Goal: Task Accomplishment & Management: Manage account settings

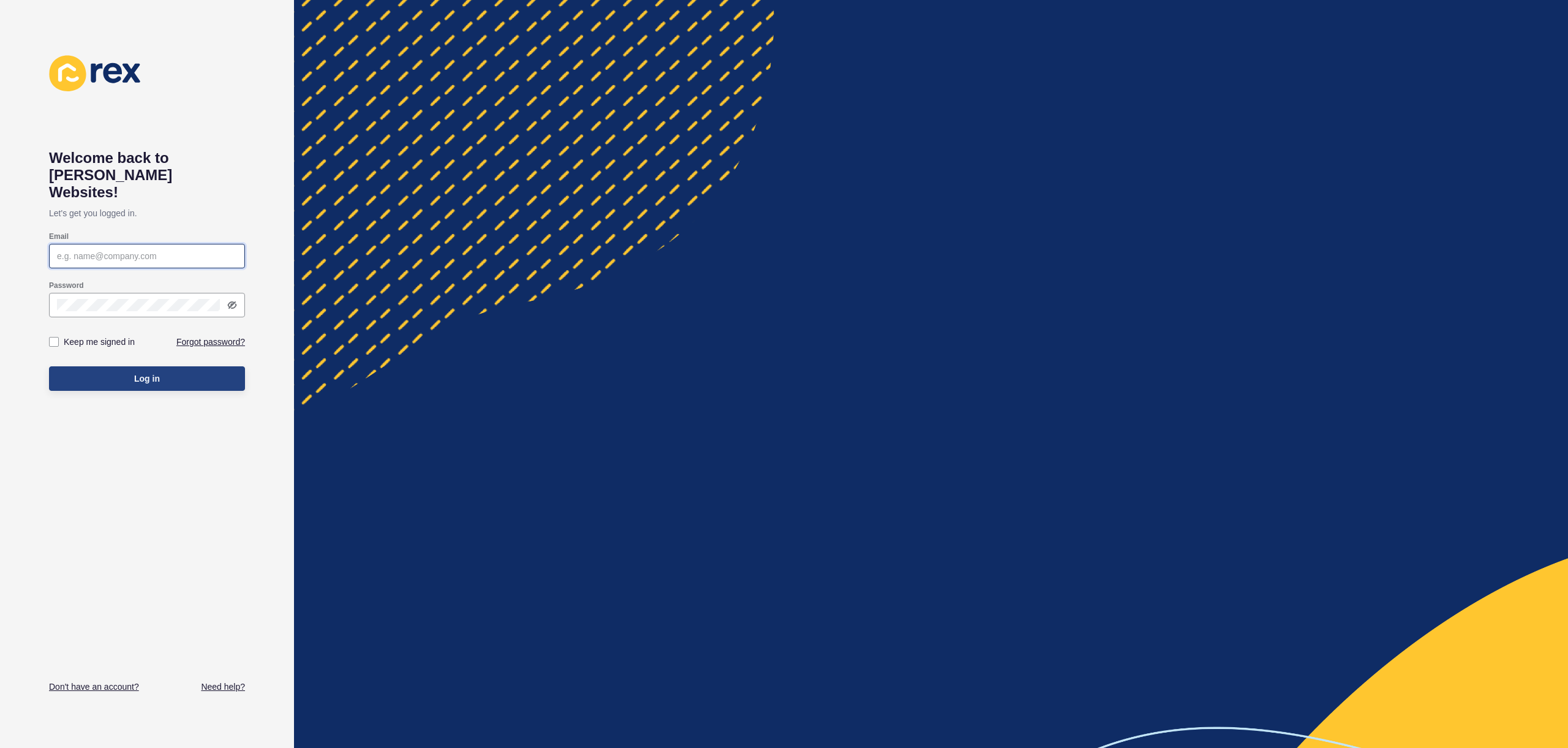
type input "justine.espinosa@rexsoftware.com.au"
click at [122, 366] on button "Log in" at bounding box center [147, 378] width 196 height 25
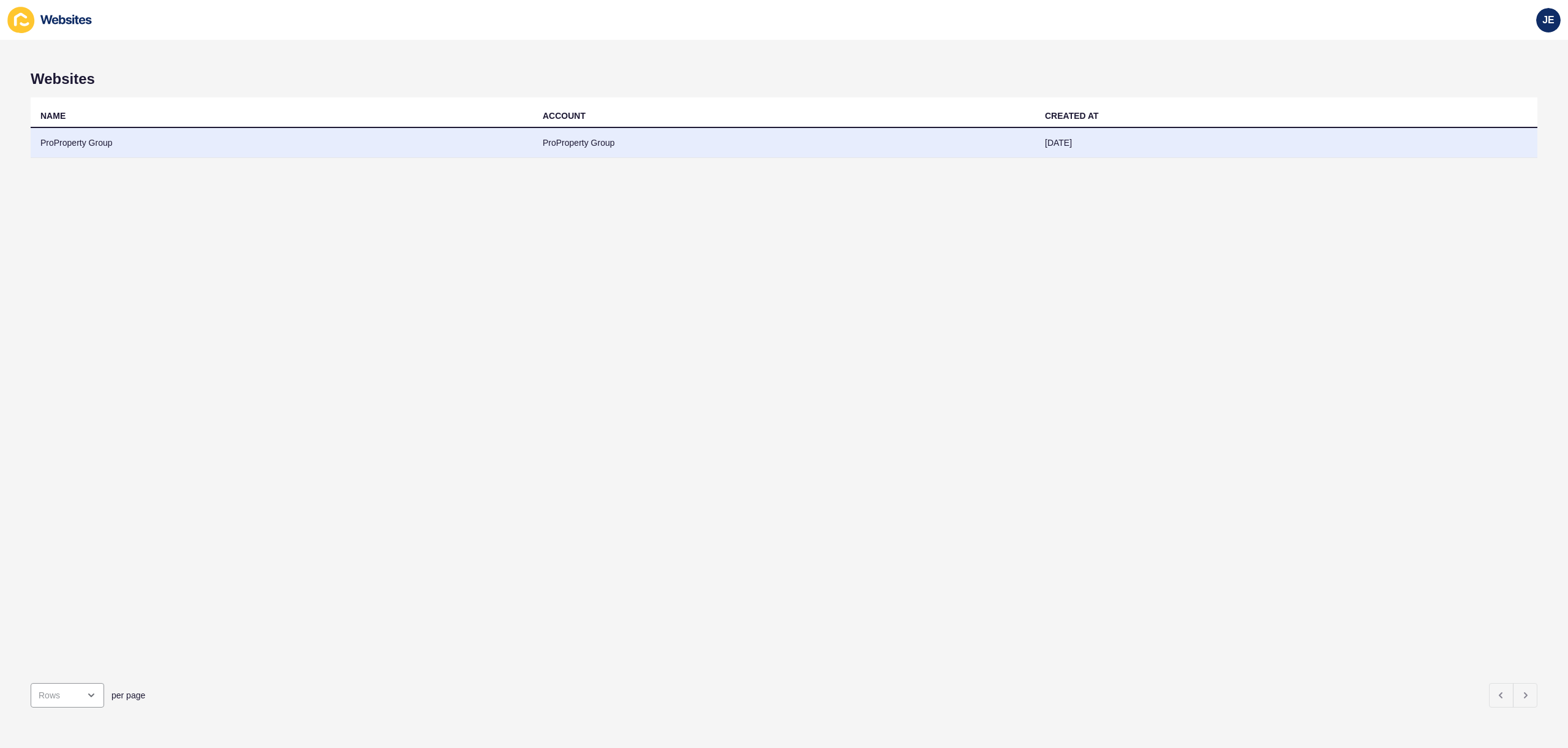
click at [103, 145] on td "ProProperty Group" at bounding box center [282, 143] width 502 height 30
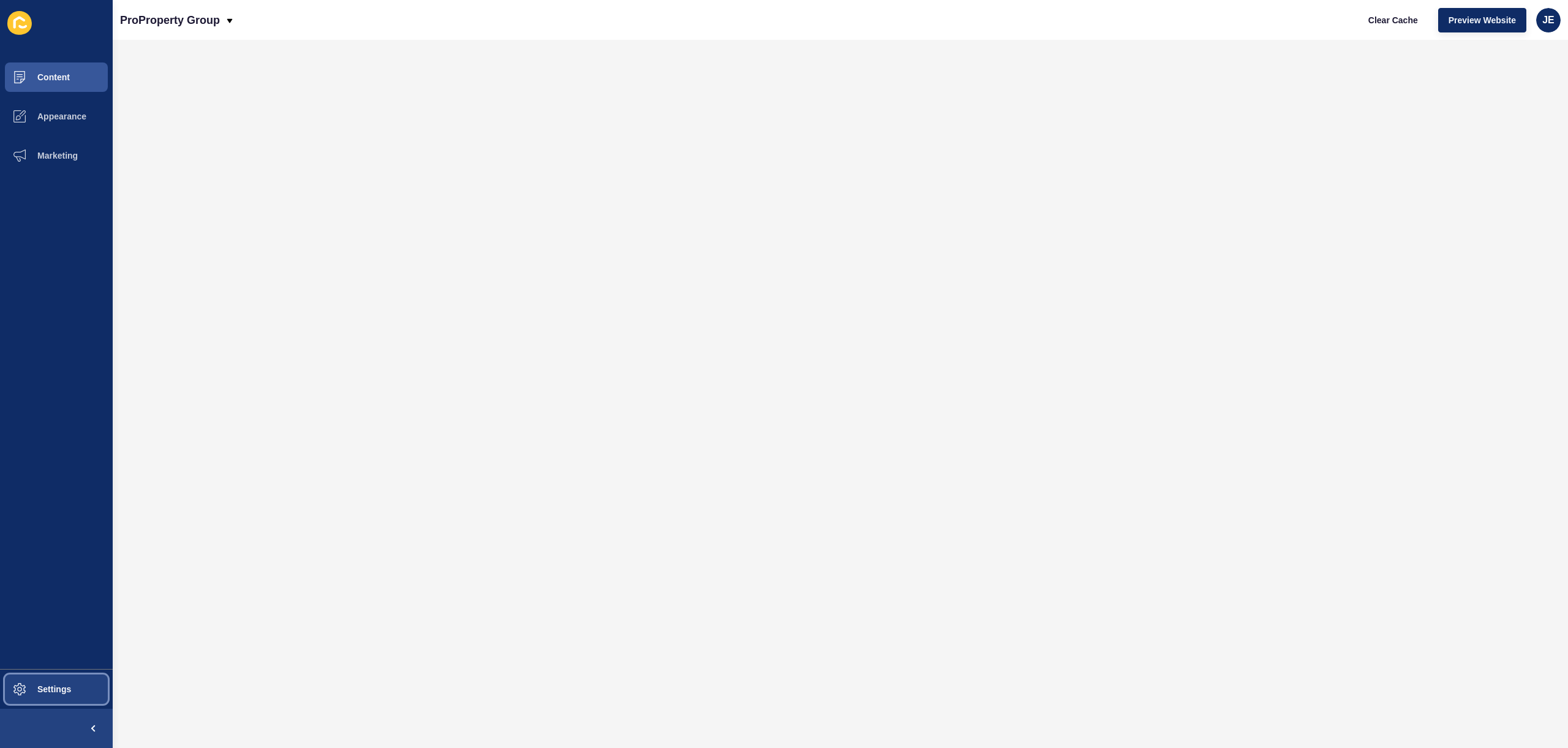
click at [80, 697] on button "Settings" at bounding box center [56, 689] width 113 height 39
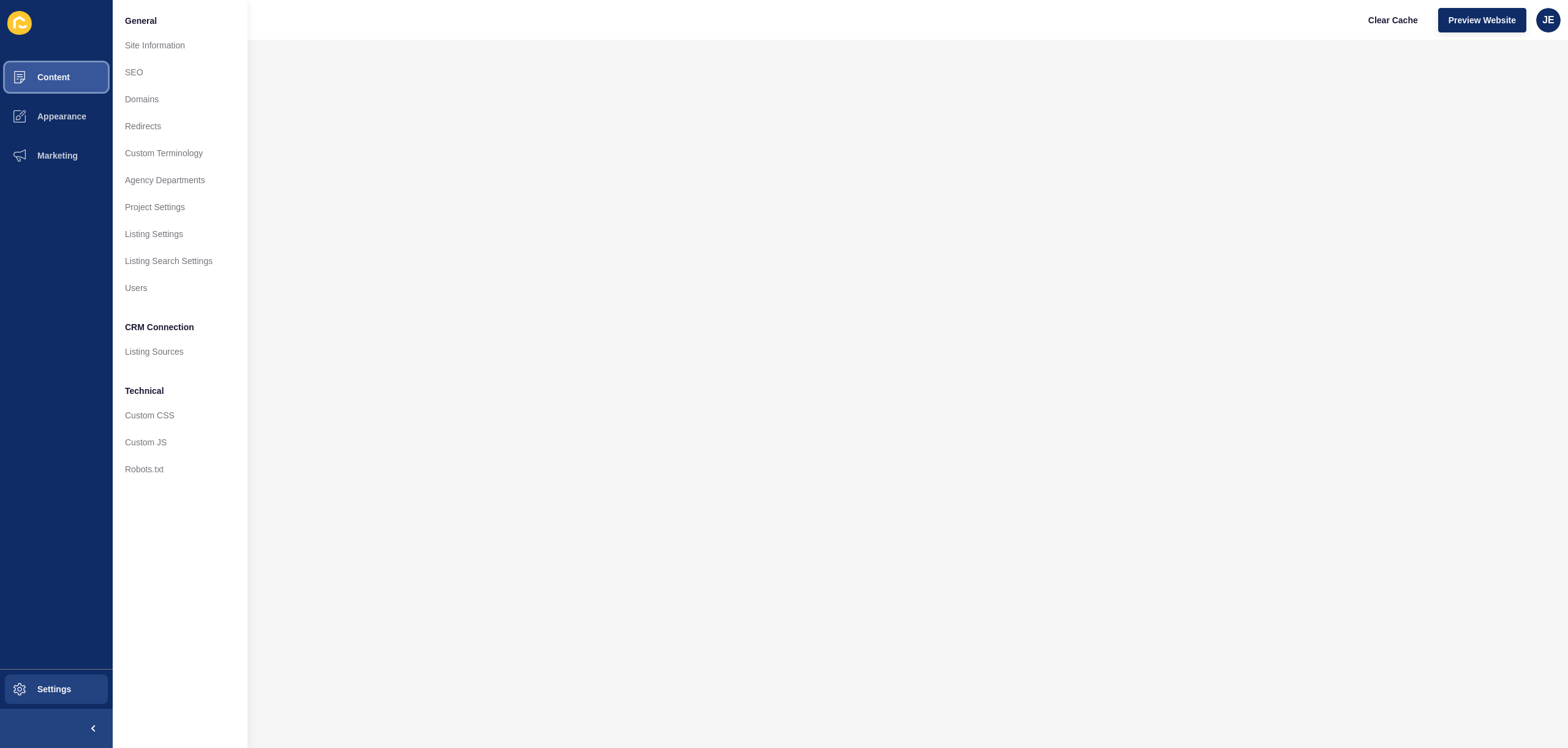
click at [88, 73] on button "Content" at bounding box center [56, 77] width 113 height 39
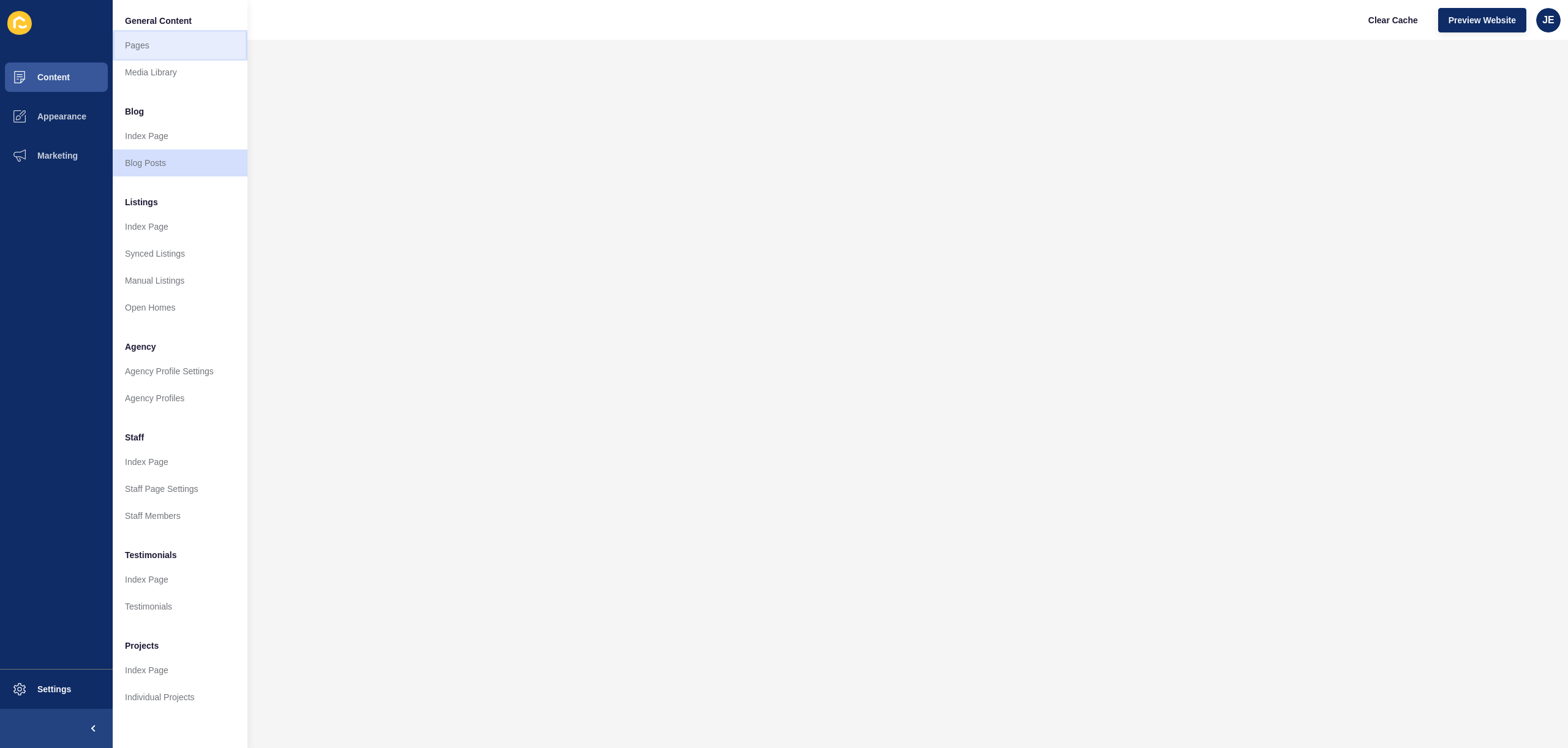
click at [137, 47] on link "Pages" at bounding box center [180, 45] width 135 height 27
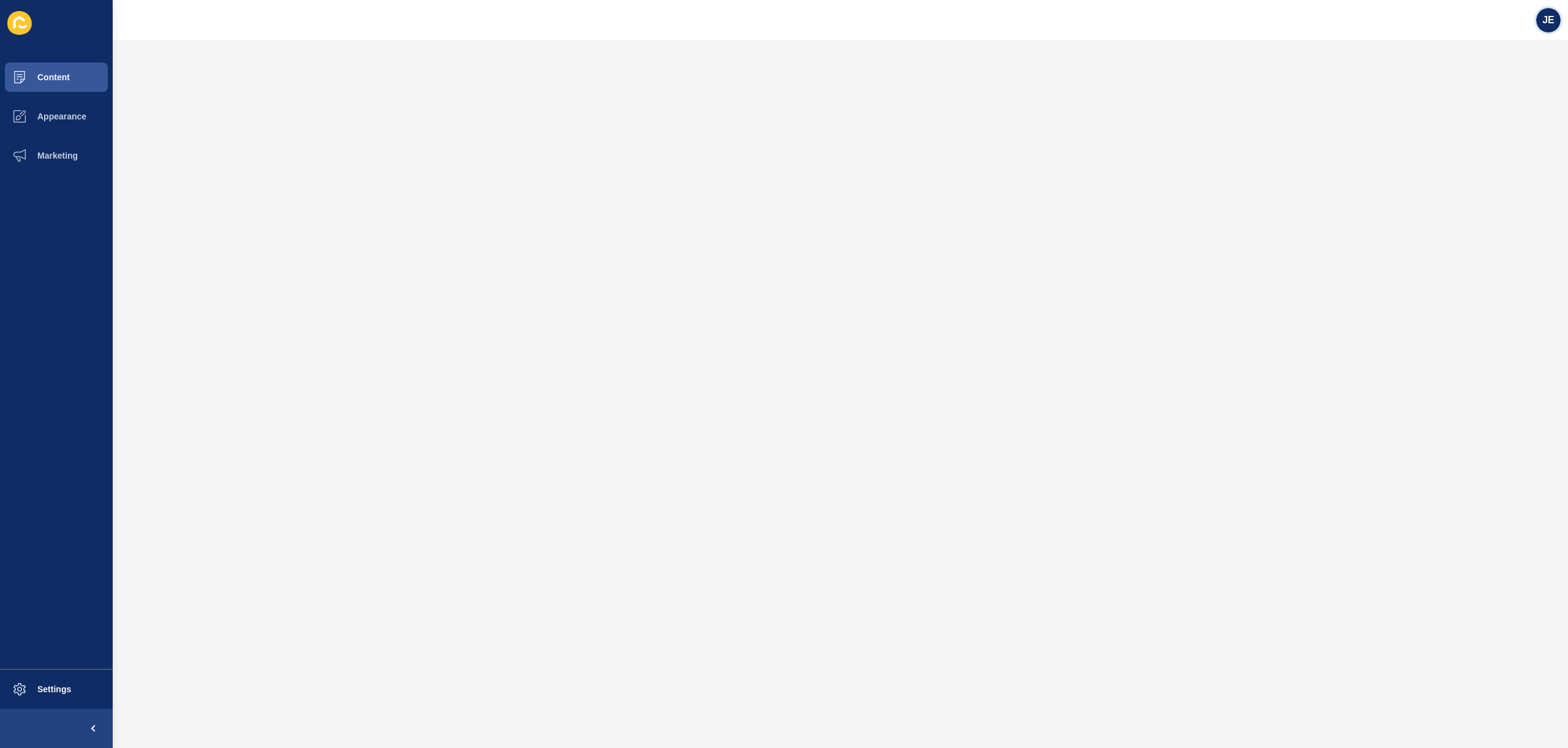
click at [1549, 19] on span "JE" at bounding box center [1549, 20] width 12 height 12
click at [1487, 107] on link "Logout" at bounding box center [1519, 102] width 90 height 27
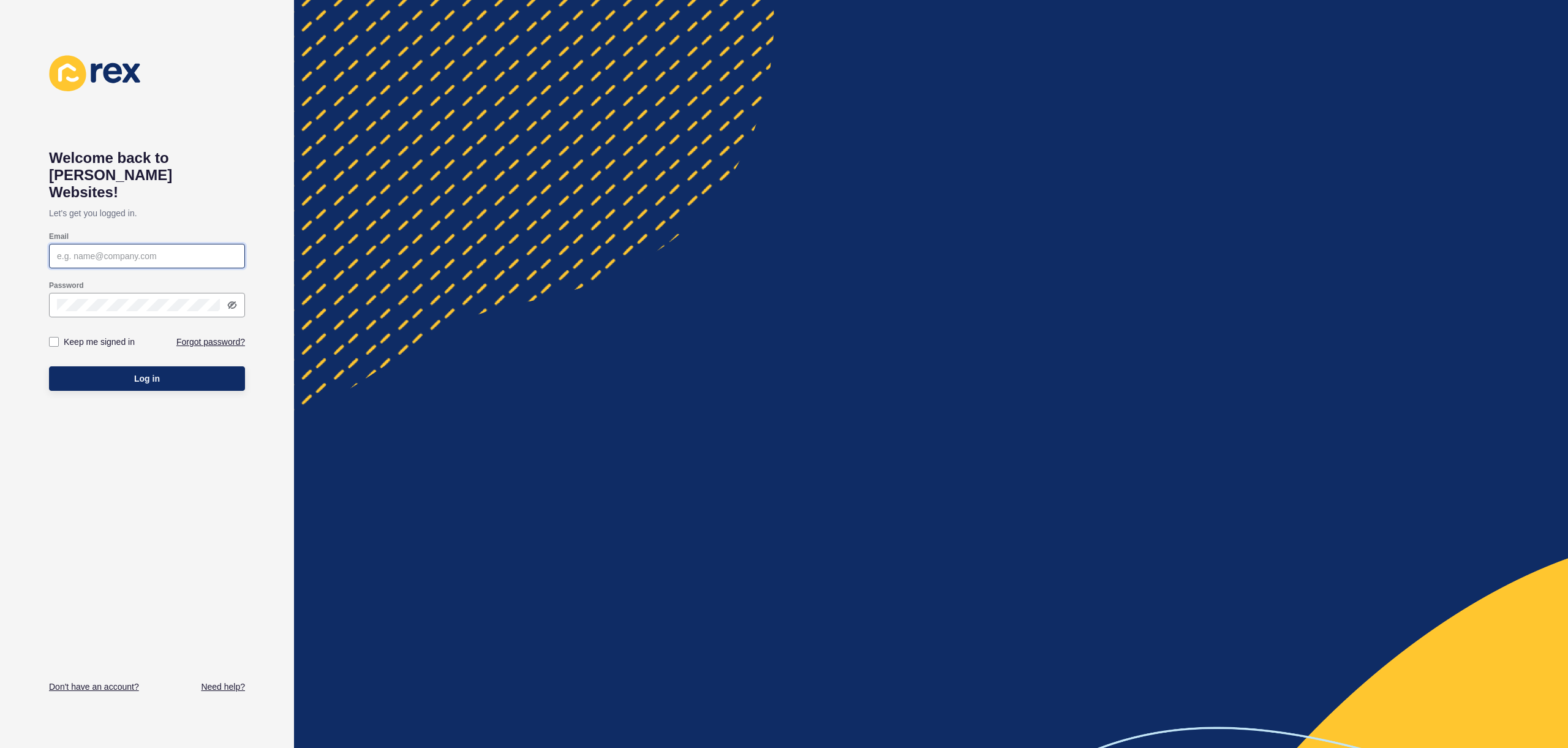
type input "[EMAIL_ADDRESS][PERSON_NAME][DOMAIN_NAME]"
click at [141, 372] on span "Log in" at bounding box center [147, 378] width 26 height 12
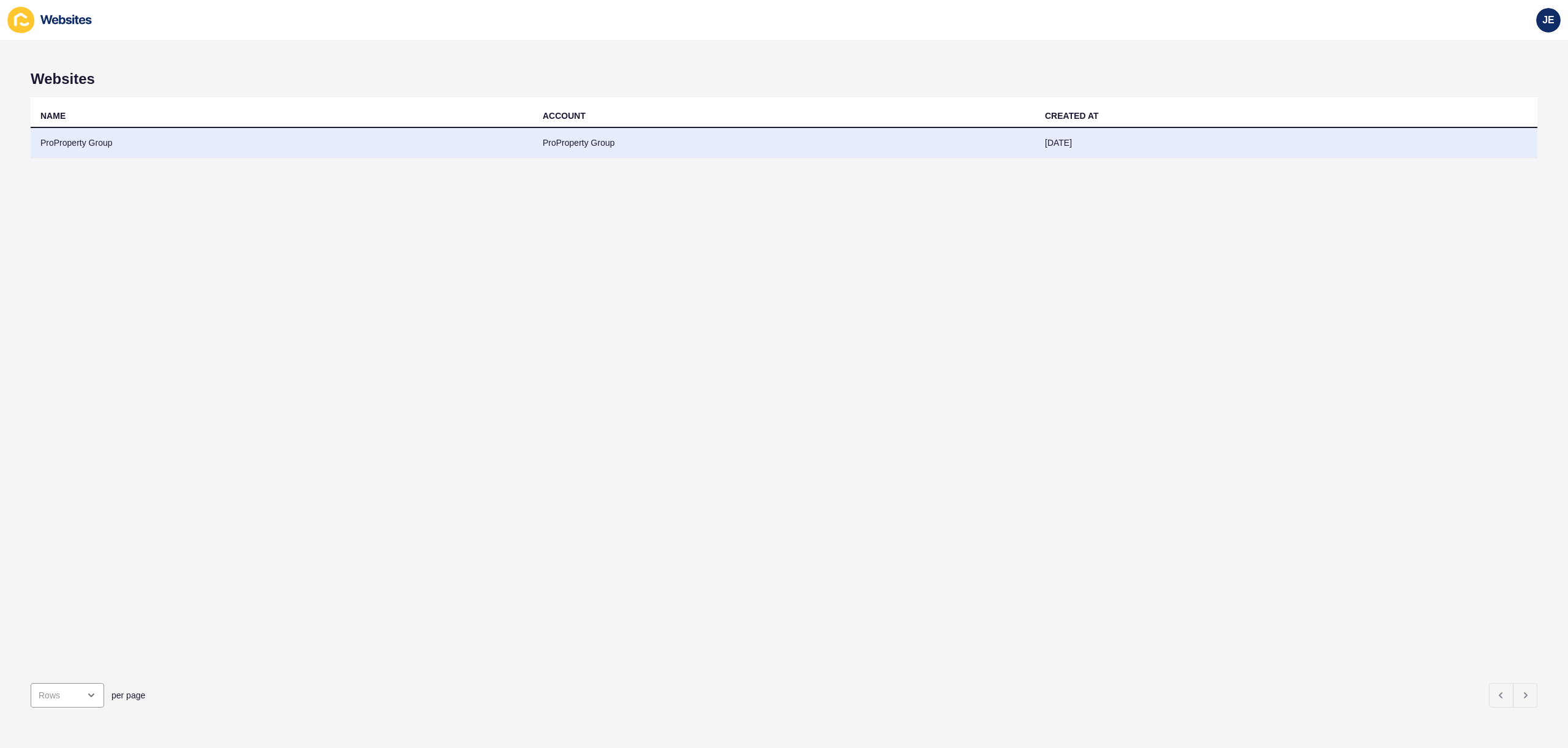
click at [224, 141] on td "ProProperty Group" at bounding box center [282, 143] width 502 height 30
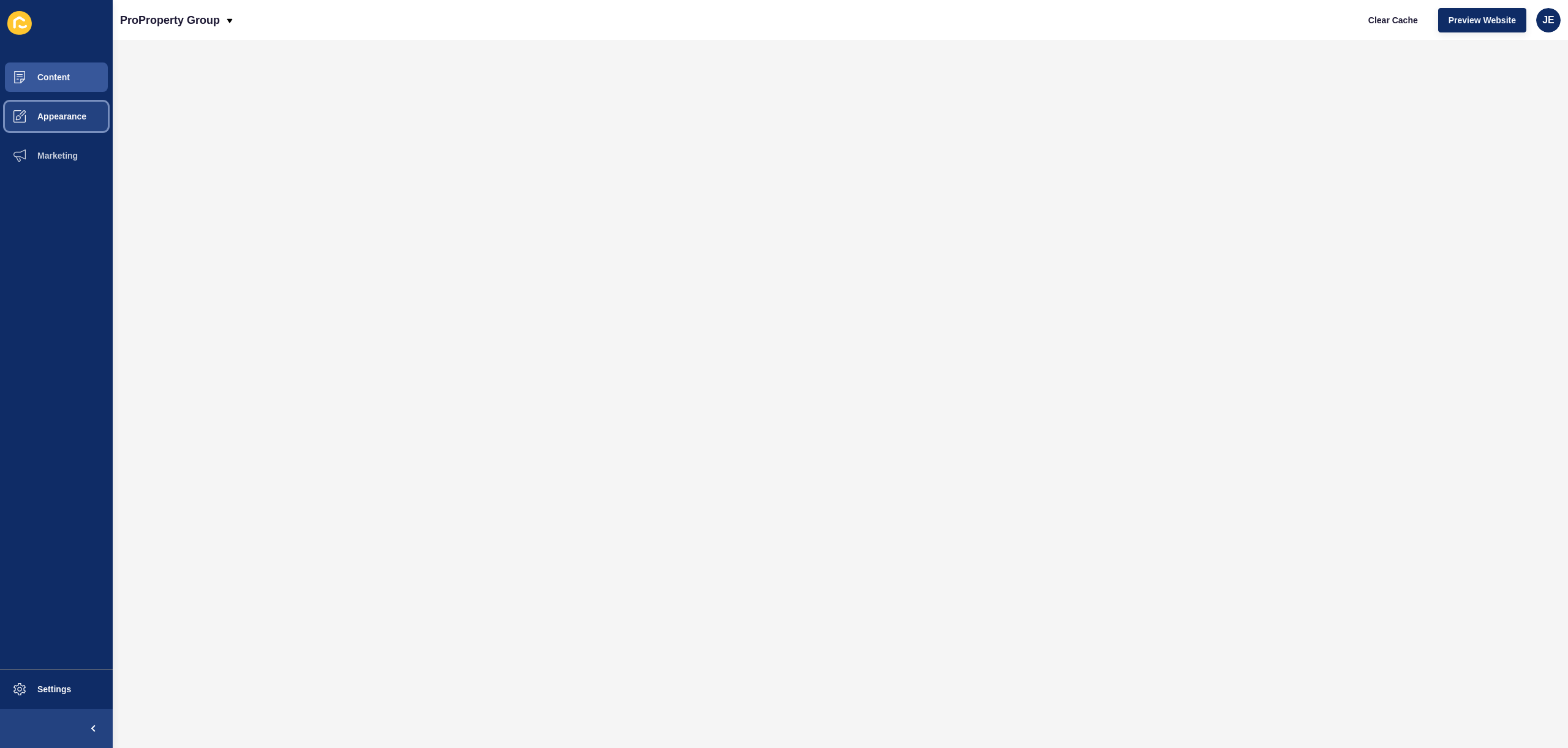
click at [55, 124] on button "Appearance" at bounding box center [56, 116] width 113 height 39
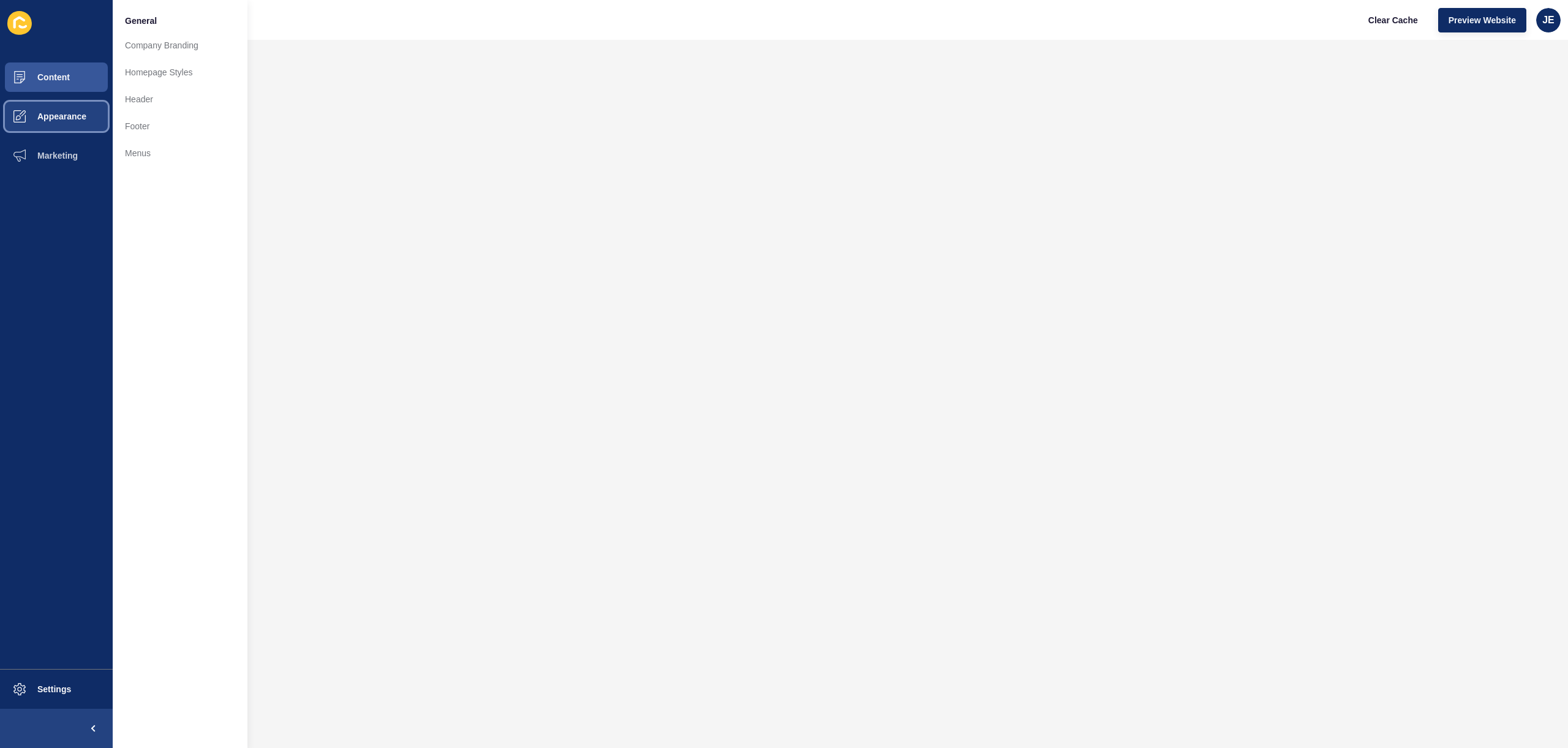
click at [55, 124] on button "Appearance" at bounding box center [56, 116] width 113 height 39
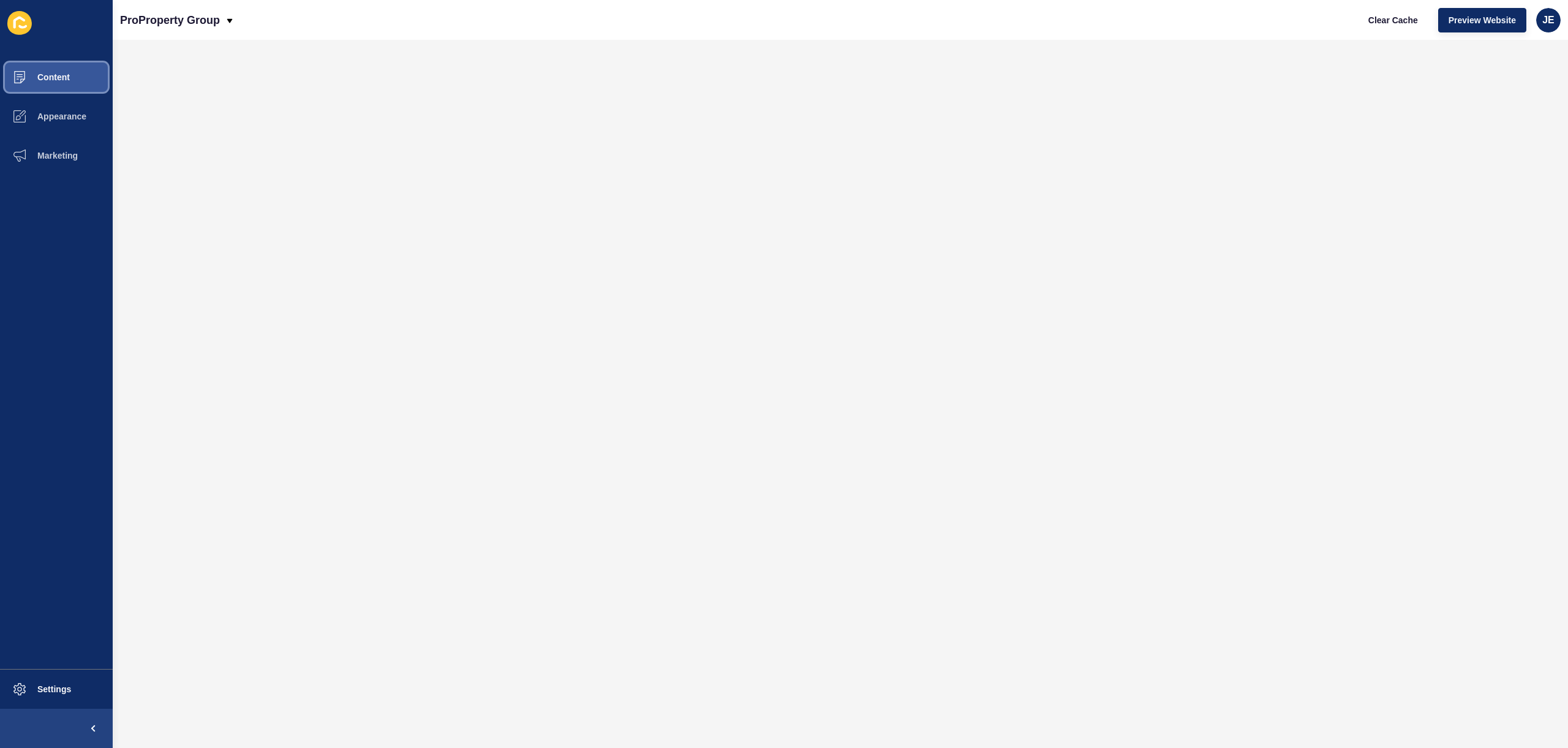
click at [53, 87] on button "Content" at bounding box center [56, 77] width 113 height 39
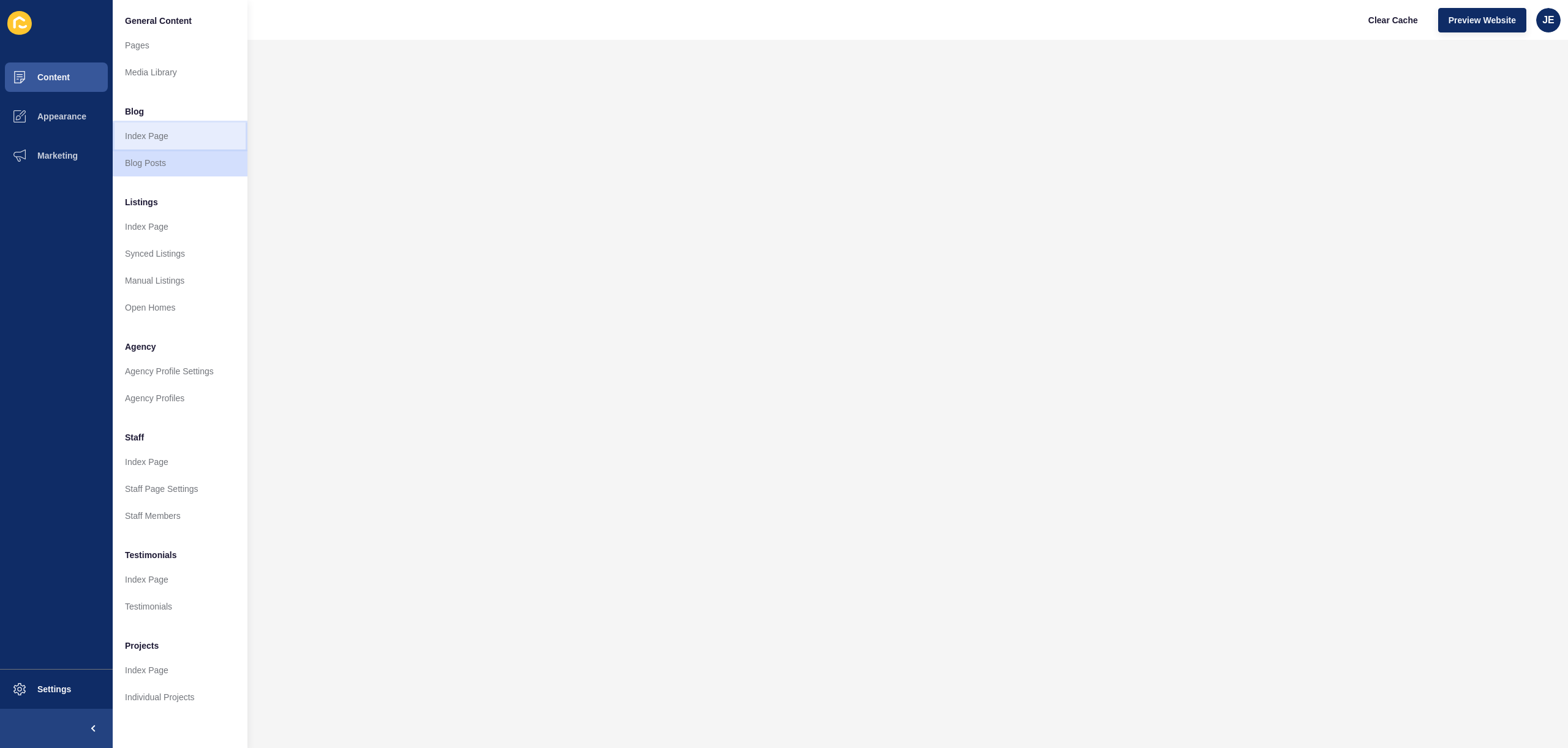
click at [147, 147] on link "Index Page" at bounding box center [180, 136] width 135 height 27
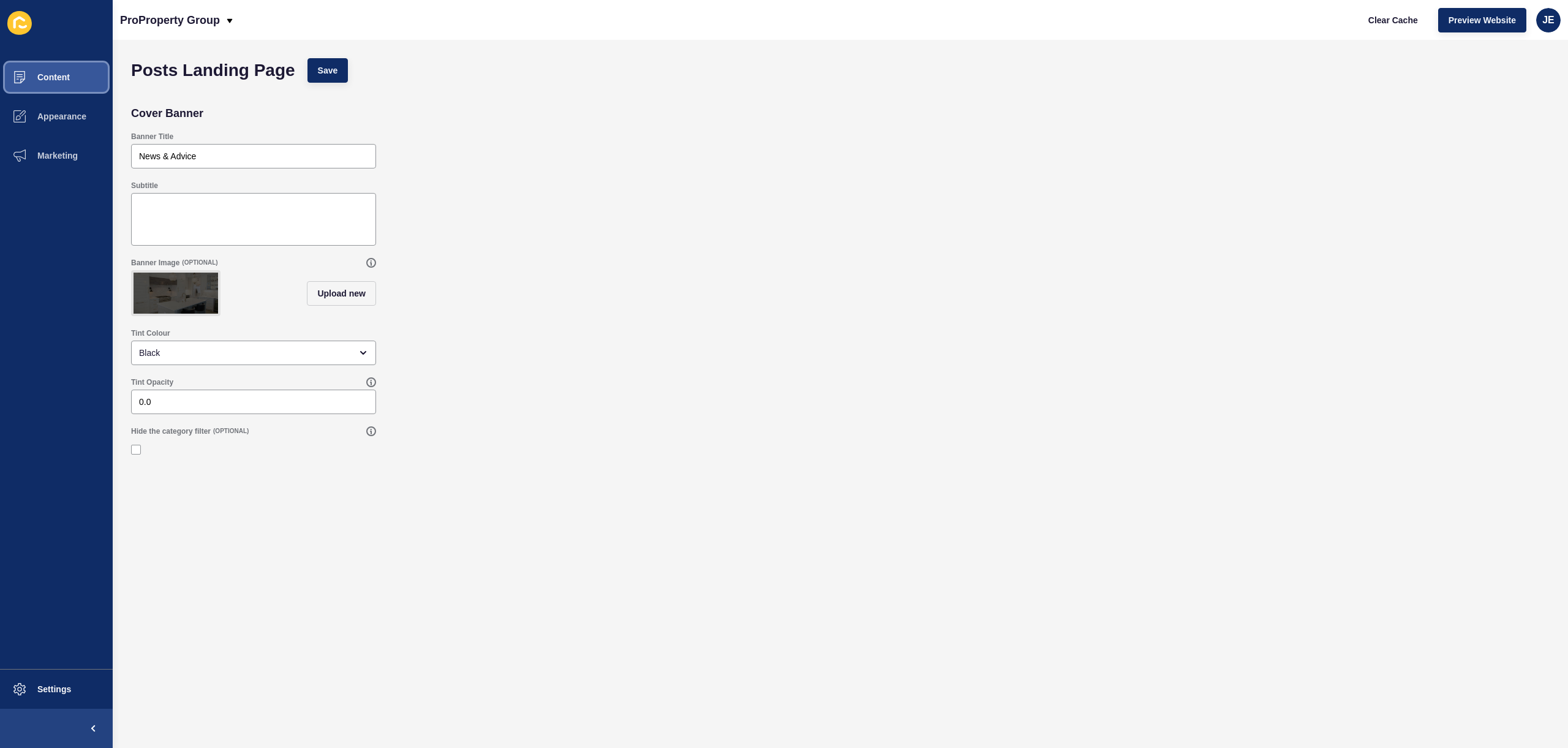
click at [74, 80] on button "Content" at bounding box center [56, 77] width 113 height 39
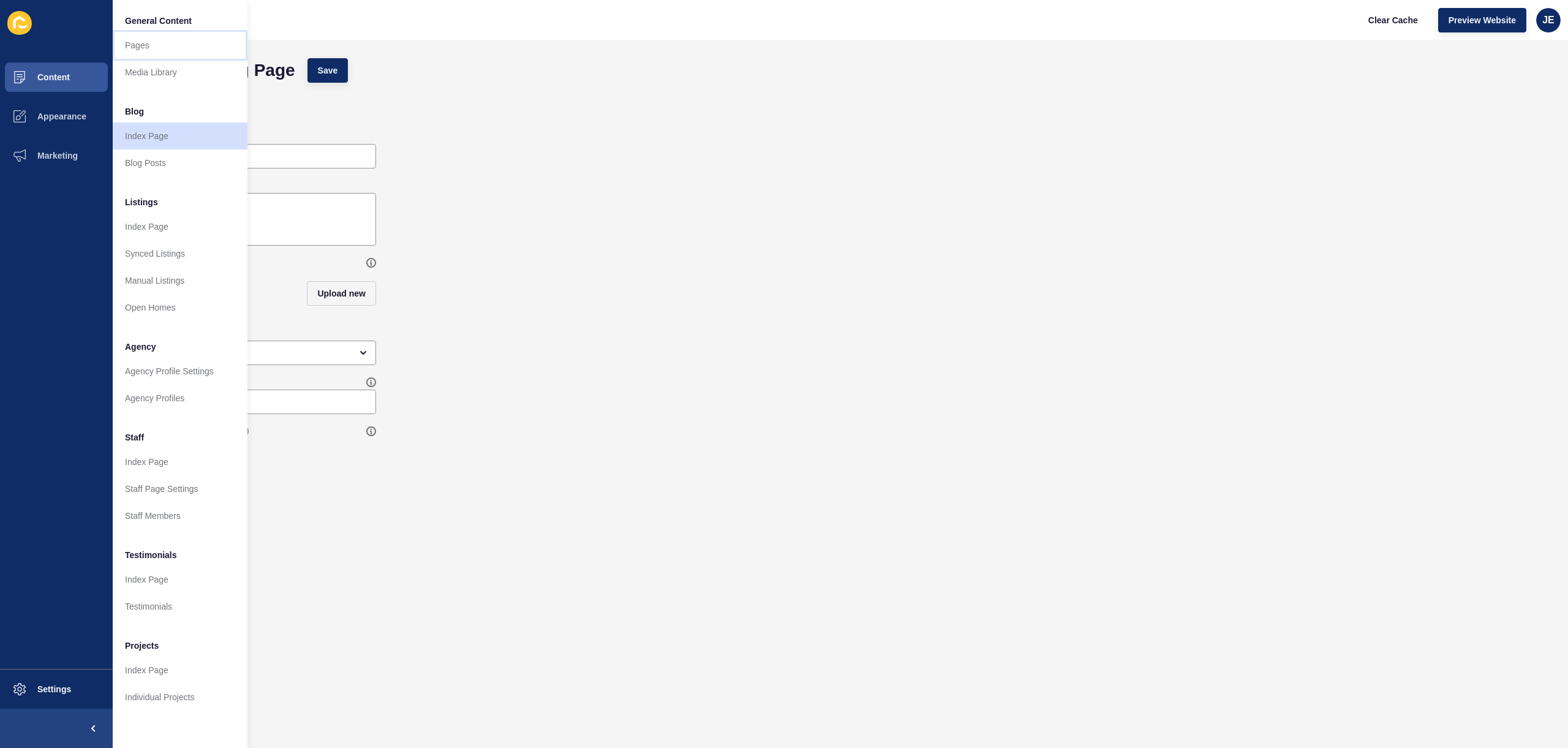
click at [137, 48] on link "Pages" at bounding box center [180, 45] width 135 height 27
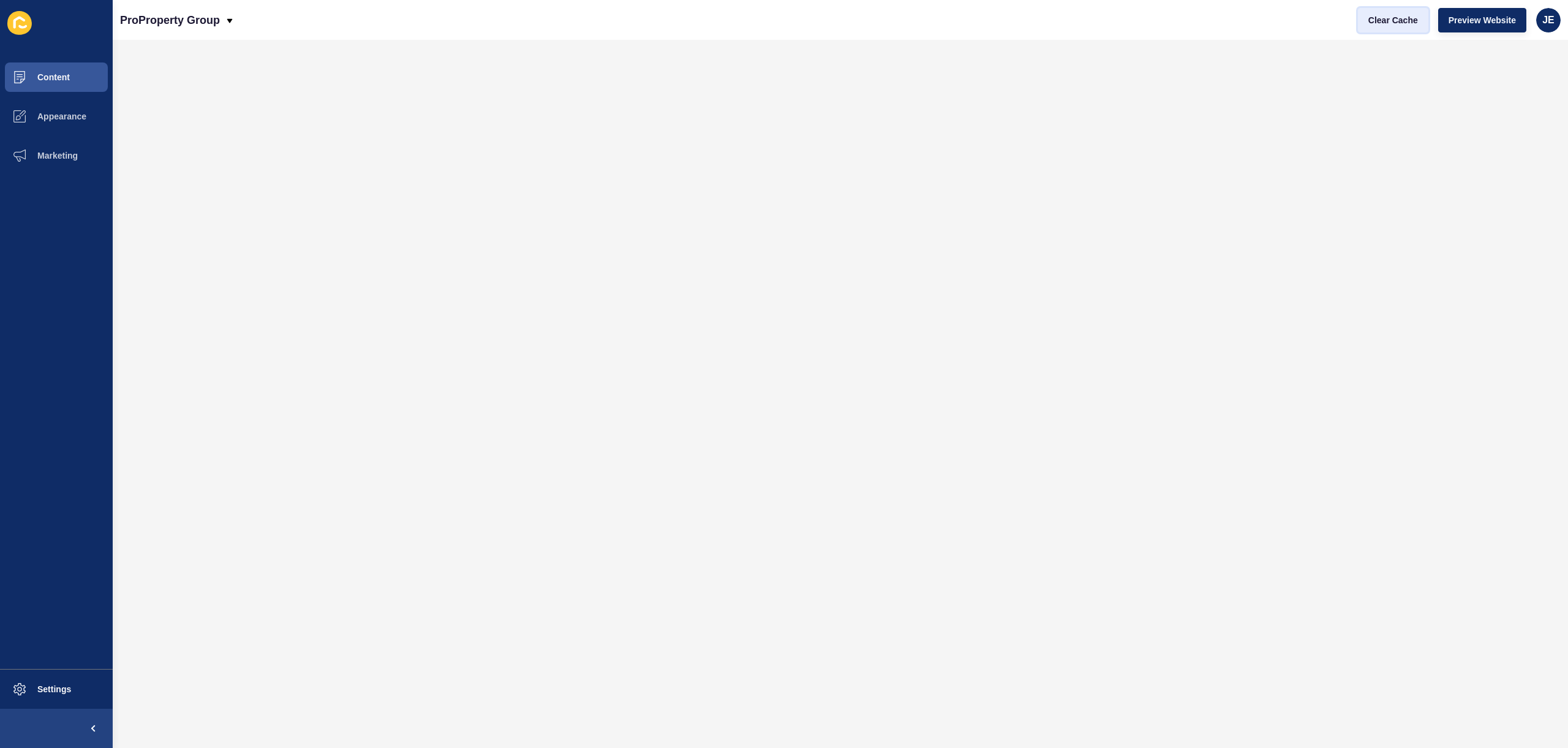
click at [1376, 27] on button "Clear Cache" at bounding box center [1393, 20] width 71 height 25
click at [57, 159] on span "Marketing" at bounding box center [38, 155] width 80 height 10
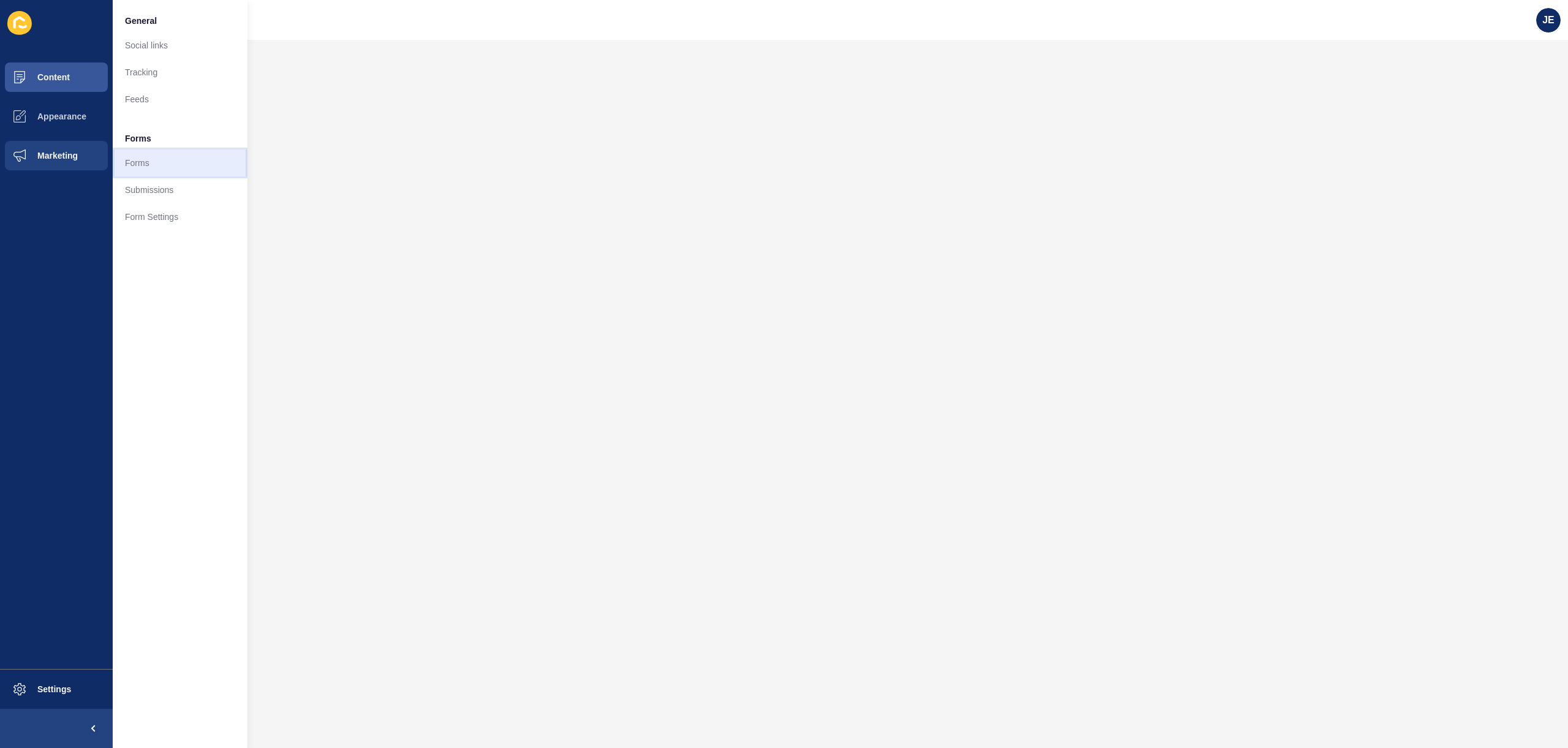
click at [161, 161] on link "Forms" at bounding box center [180, 163] width 135 height 27
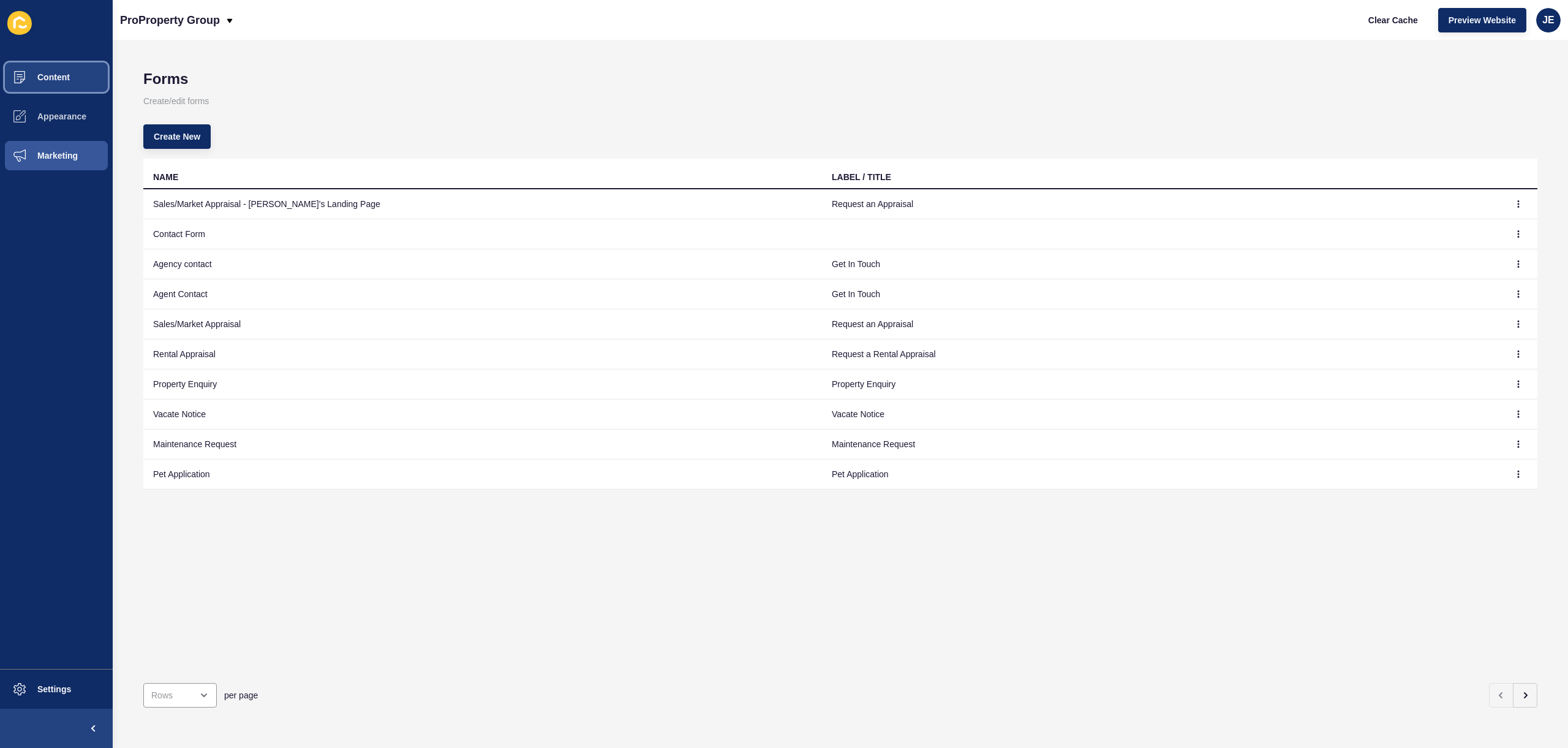
click at [69, 80] on span "Content" at bounding box center [34, 77] width 72 height 10
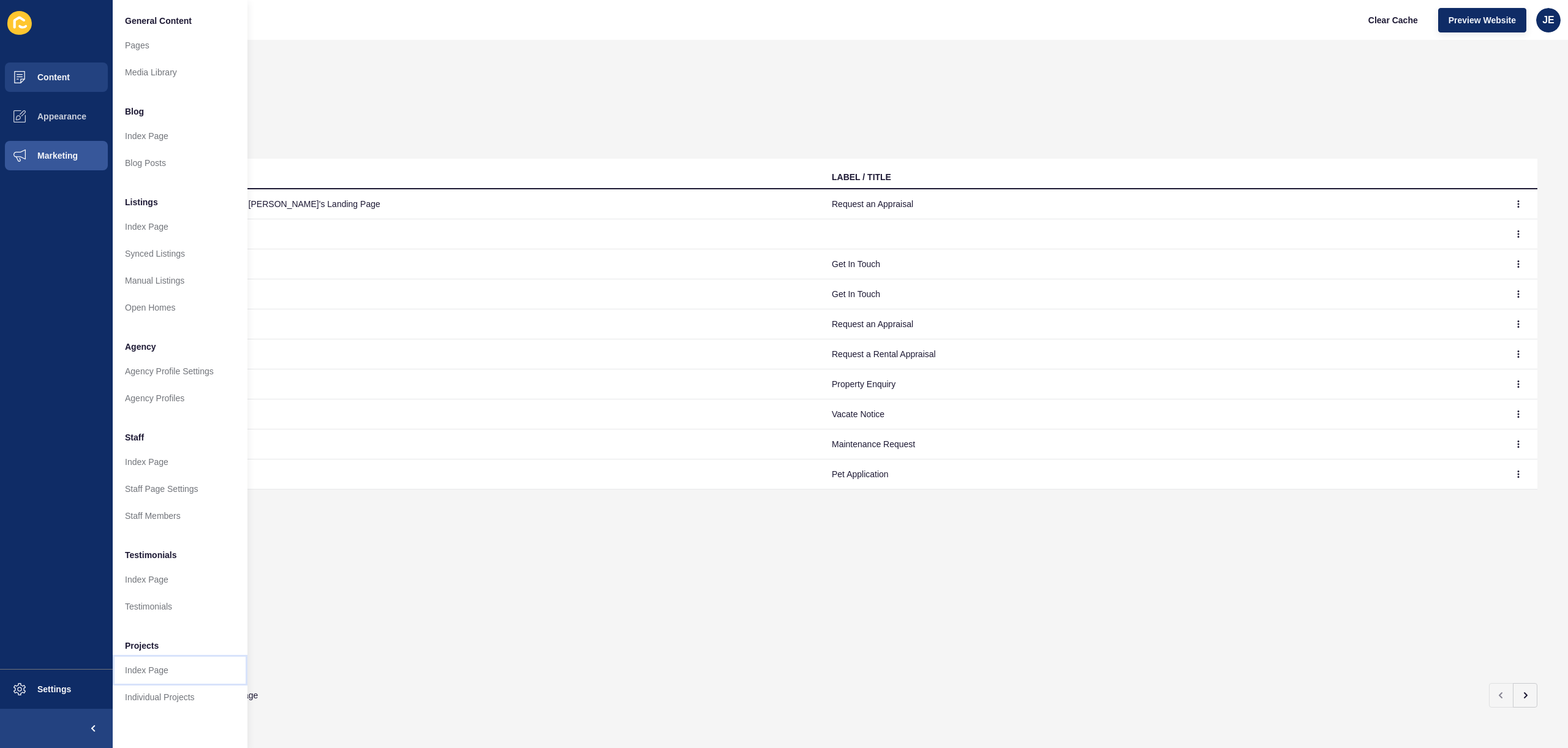
click at [196, 677] on link "Index Page" at bounding box center [180, 670] width 135 height 27
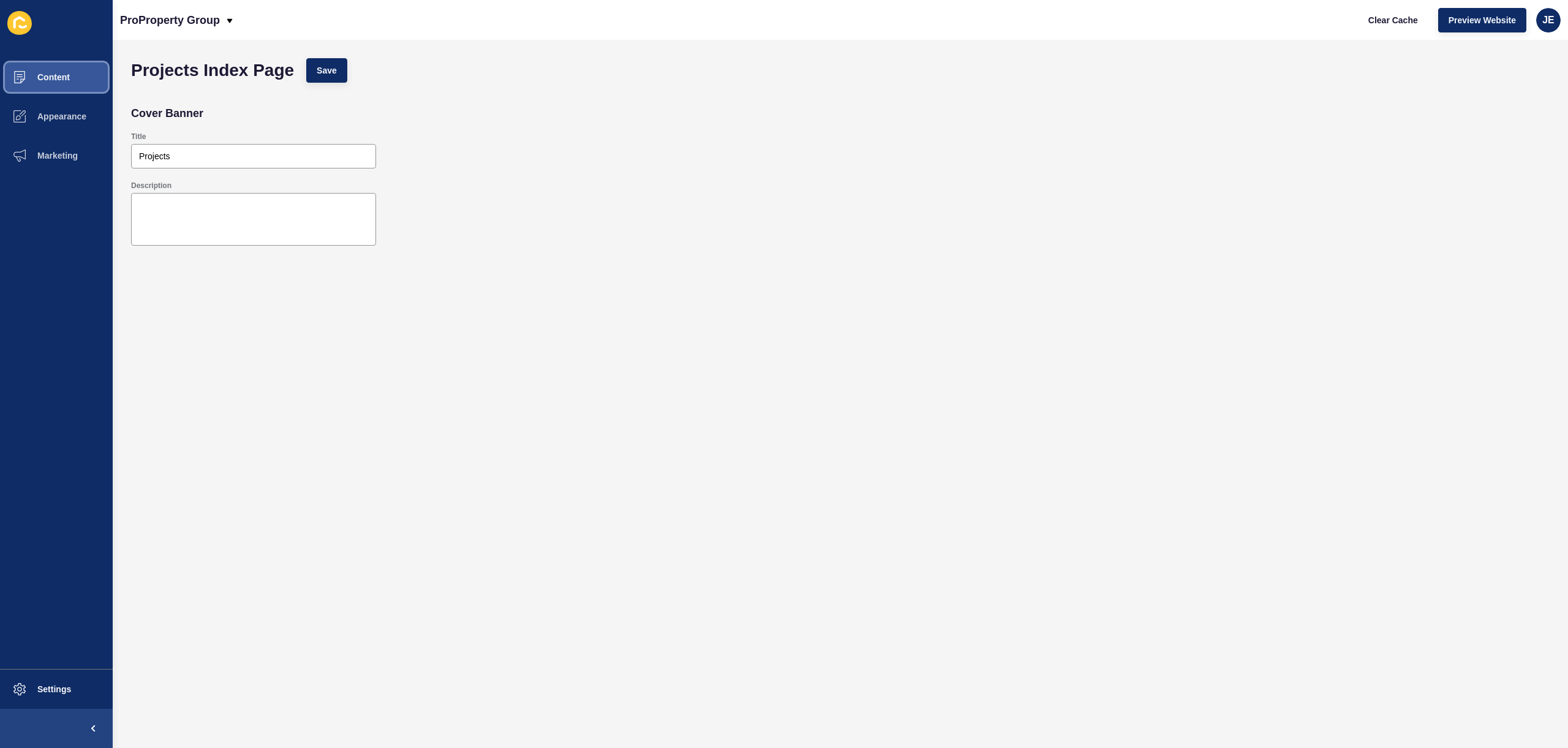
click at [49, 88] on button "Content" at bounding box center [56, 77] width 113 height 39
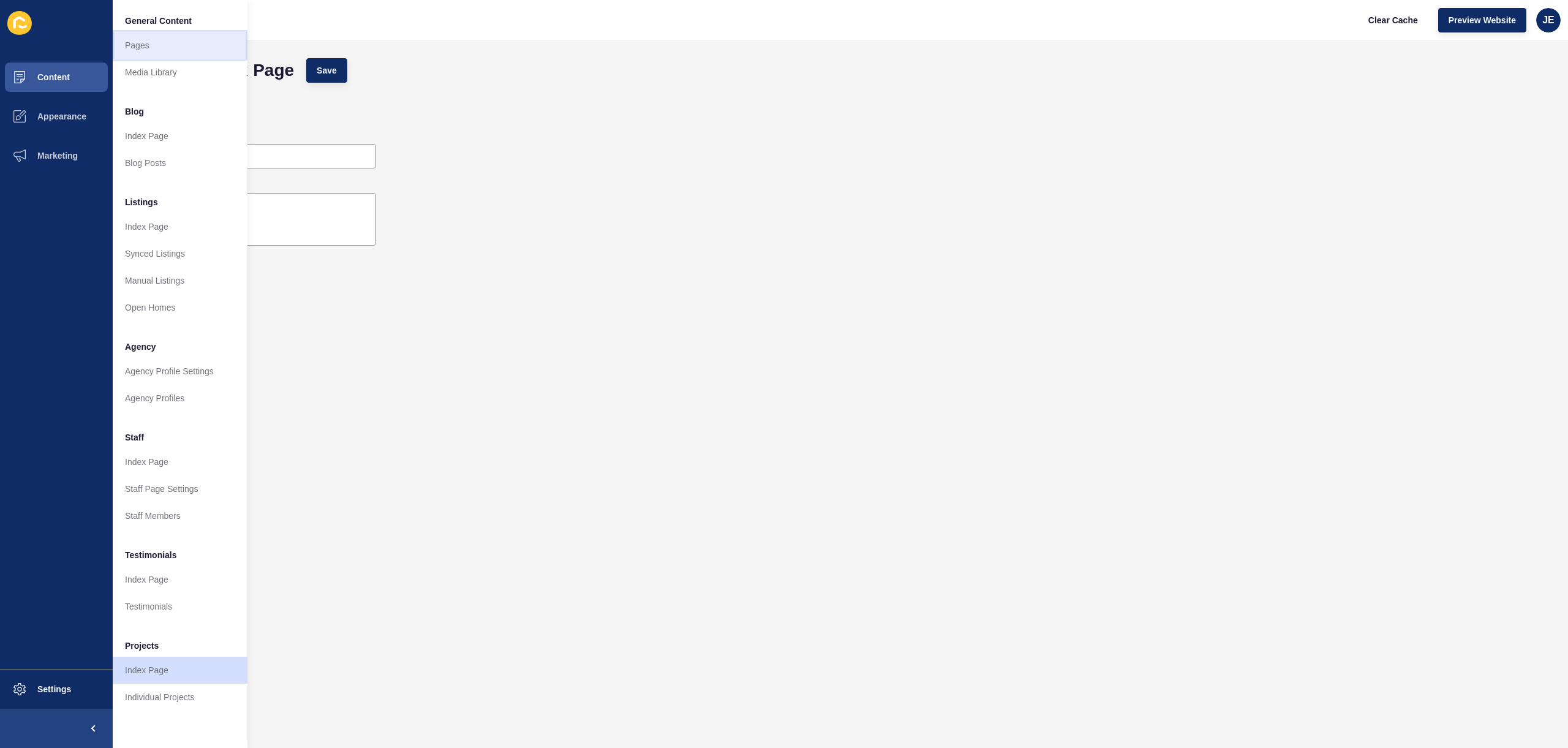
click at [178, 47] on link "Pages" at bounding box center [180, 45] width 135 height 27
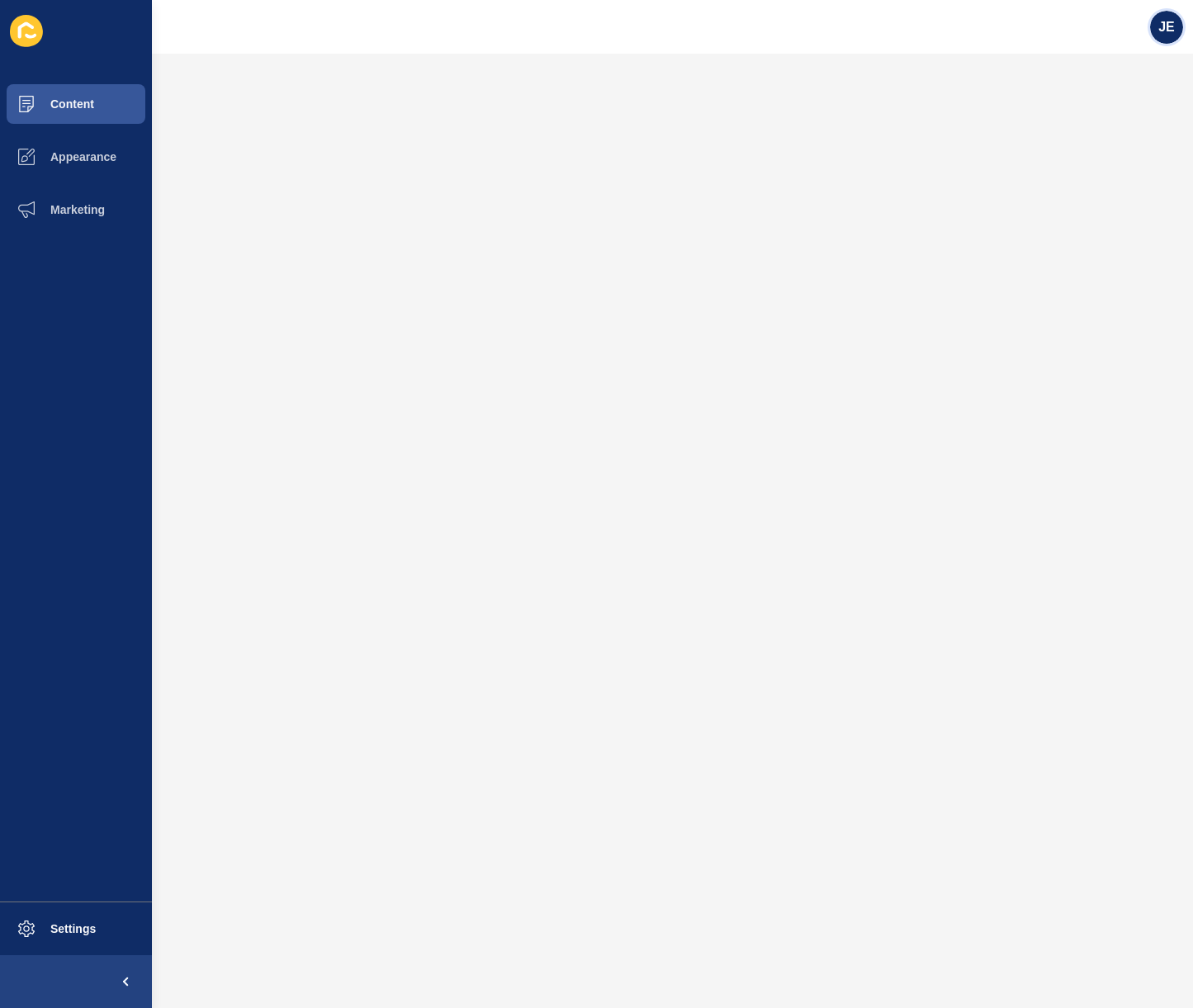
click at [1177, 34] on div "JE" at bounding box center [1166, 27] width 33 height 33
click at [1119, 141] on link "Logout" at bounding box center [1127, 137] width 121 height 36
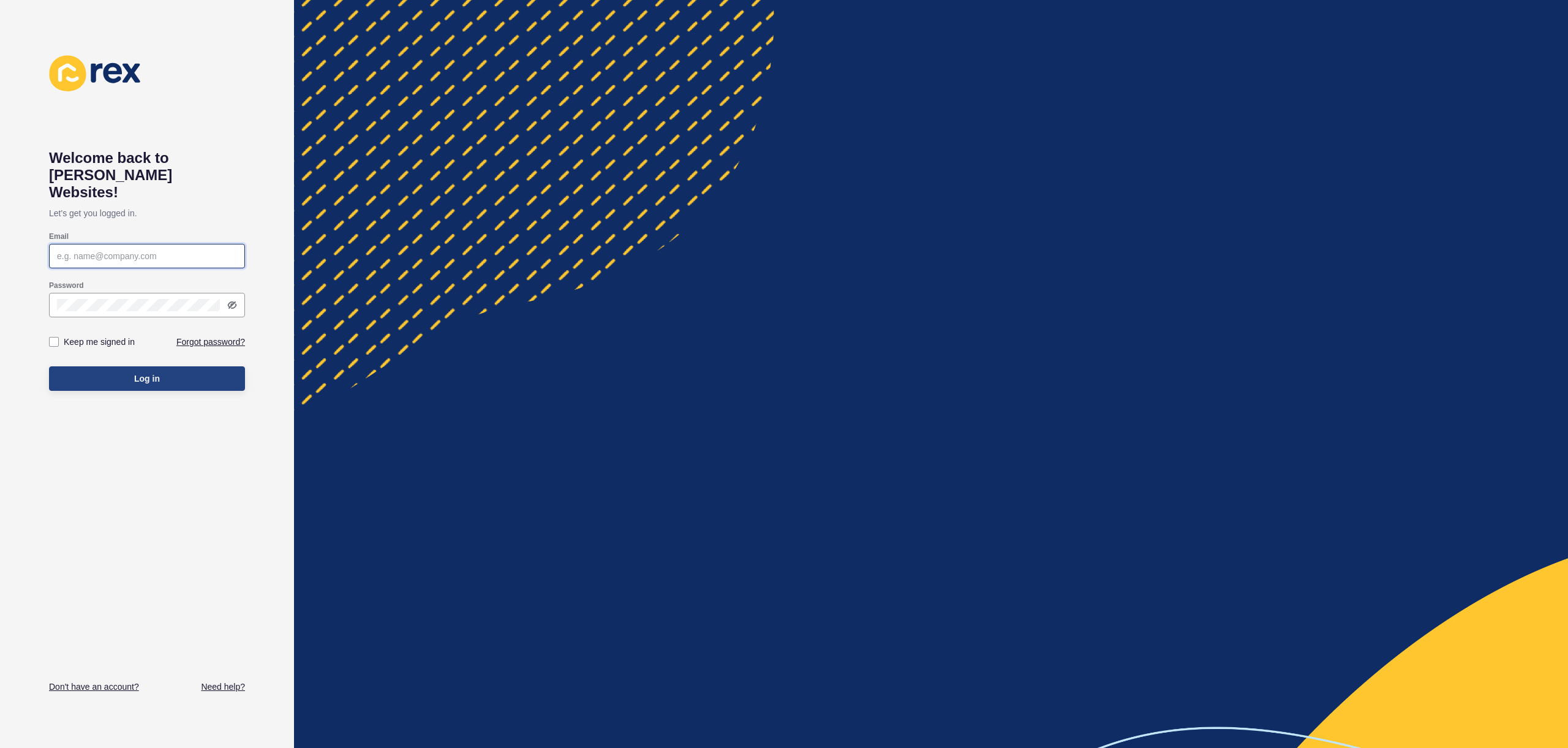
type input "[EMAIL_ADDRESS][PERSON_NAME][DOMAIN_NAME]"
click at [184, 372] on button "Log in" at bounding box center [147, 378] width 196 height 25
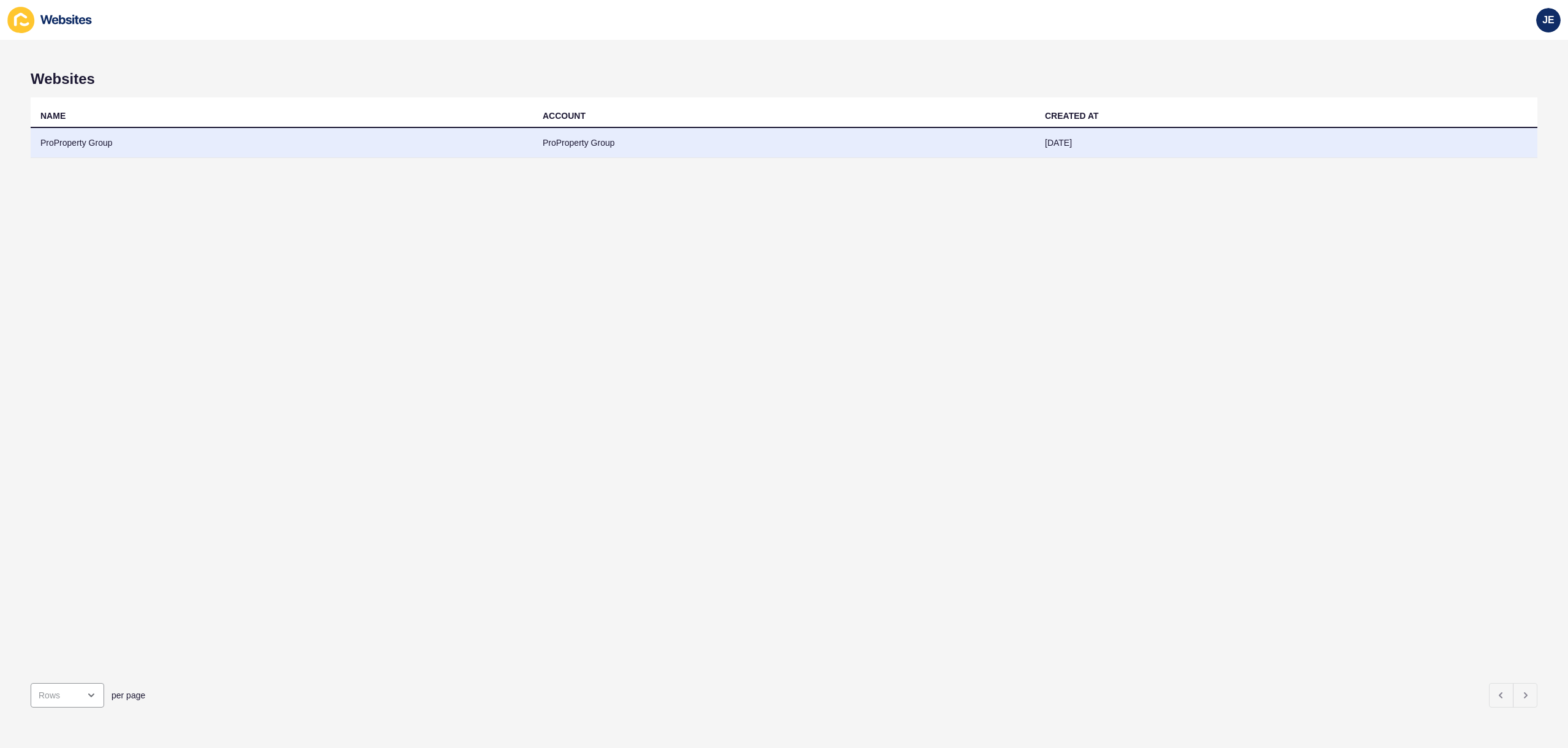
click at [423, 149] on td "ProProperty Group" at bounding box center [282, 143] width 502 height 30
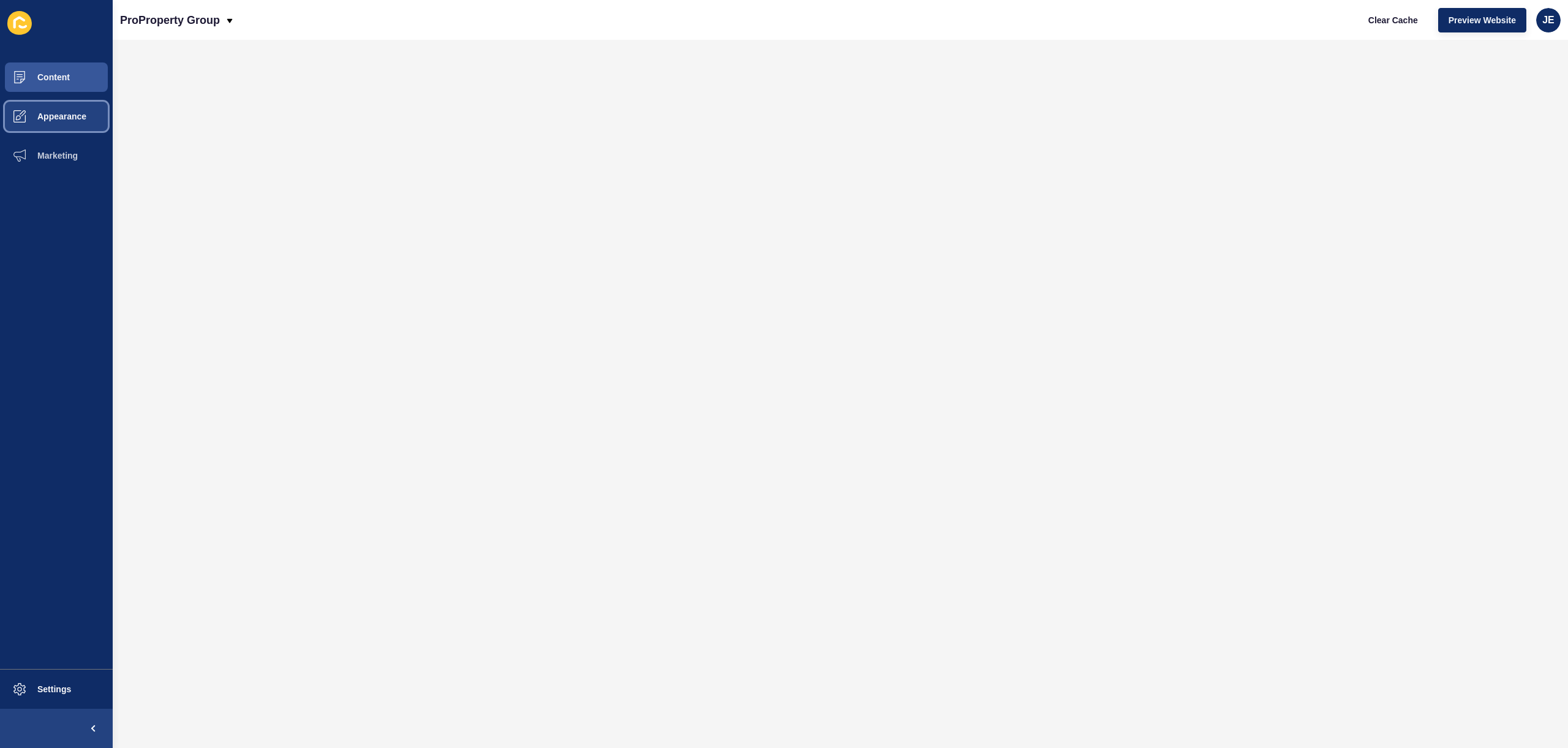
click at [67, 115] on span "Appearance" at bounding box center [42, 116] width 88 height 10
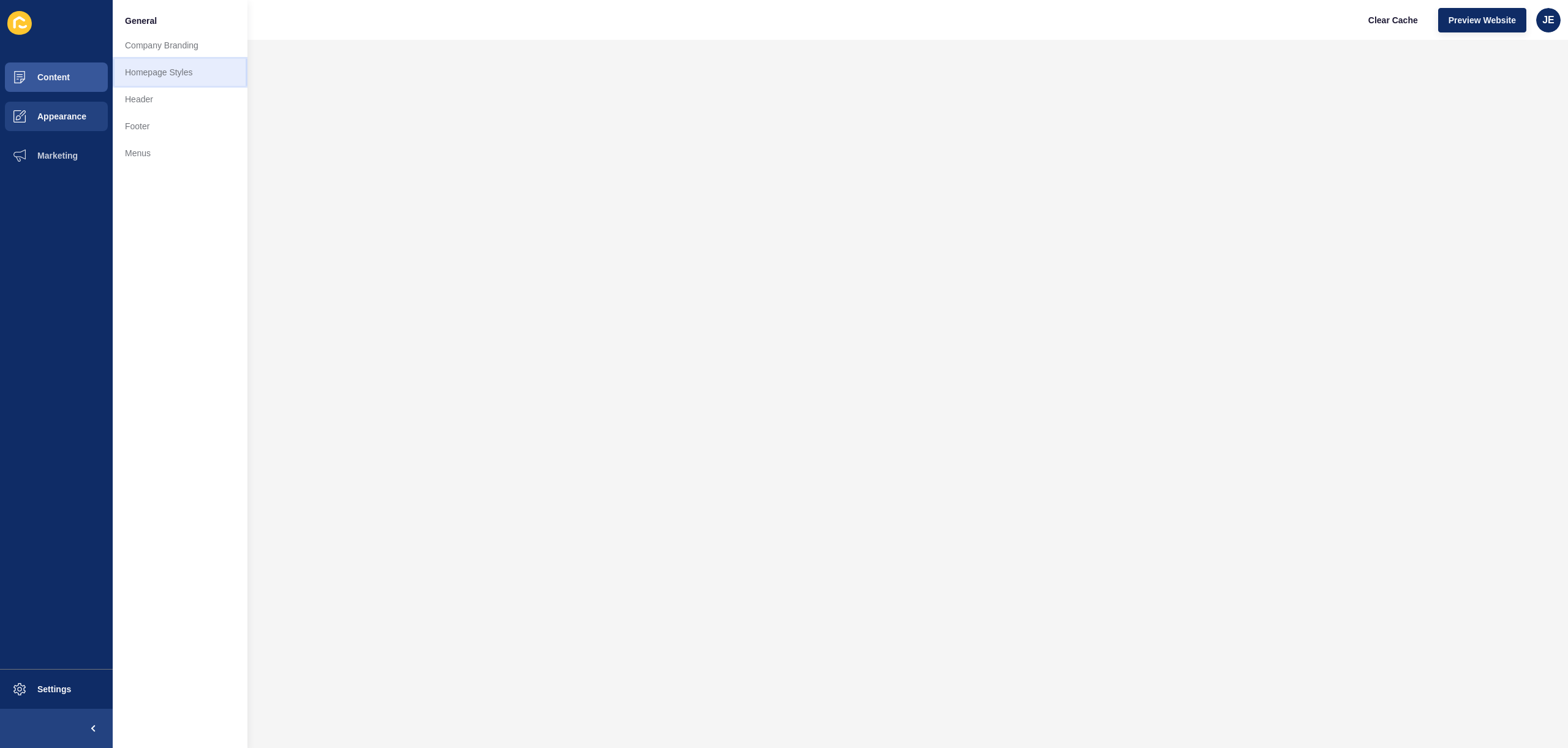
click at [142, 75] on link "Homepage Styles" at bounding box center [180, 72] width 135 height 27
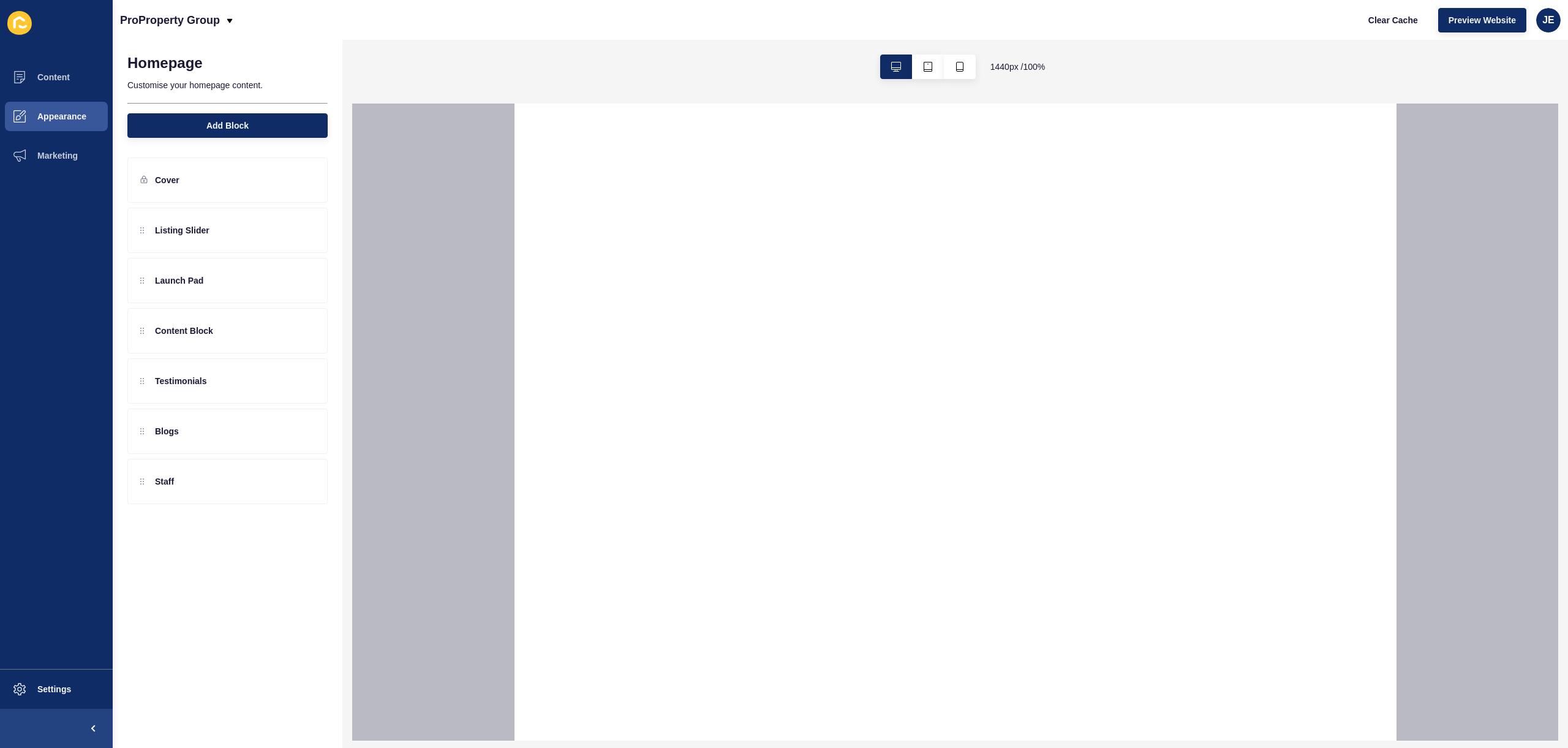
select select
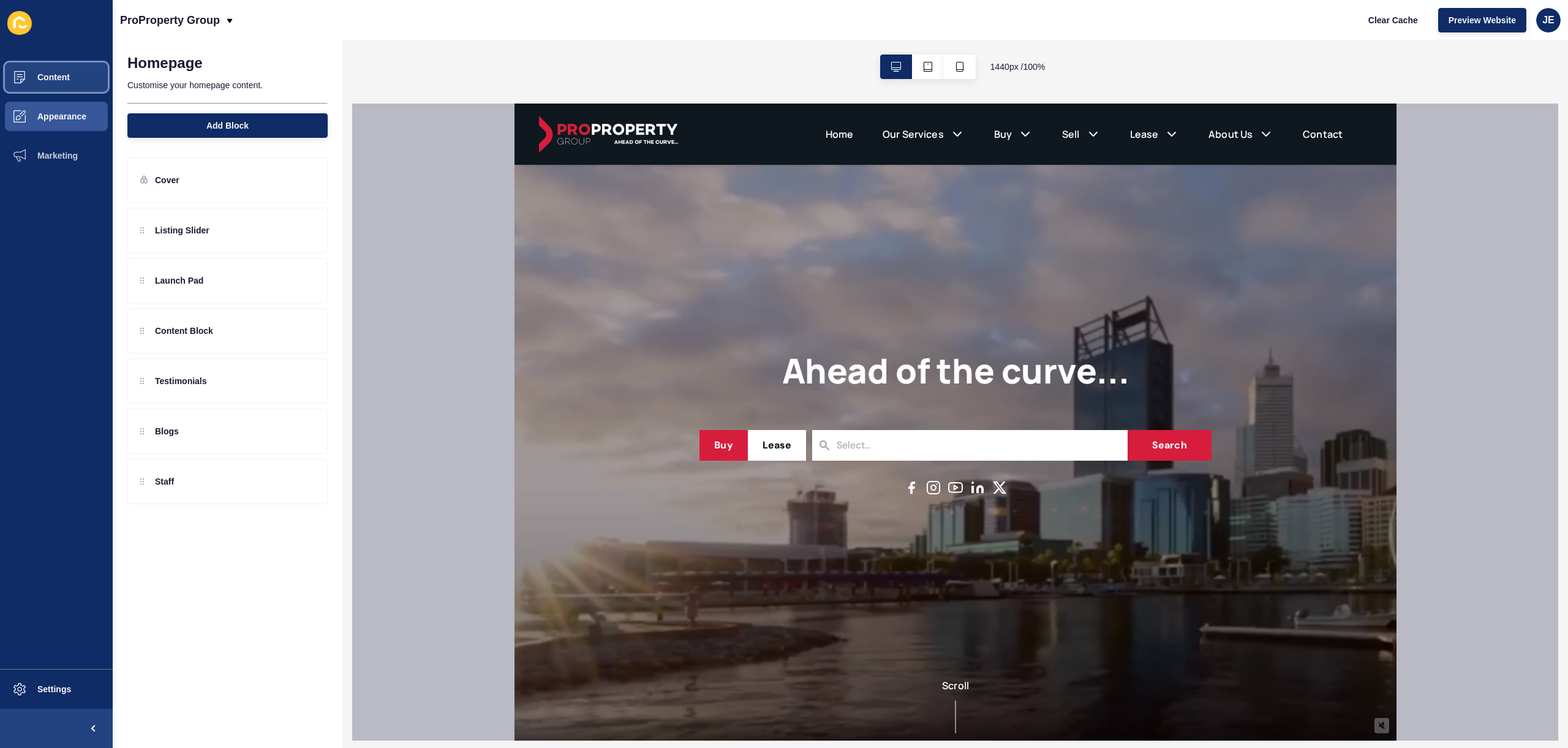
click at [29, 74] on span "Content" at bounding box center [34, 77] width 72 height 10
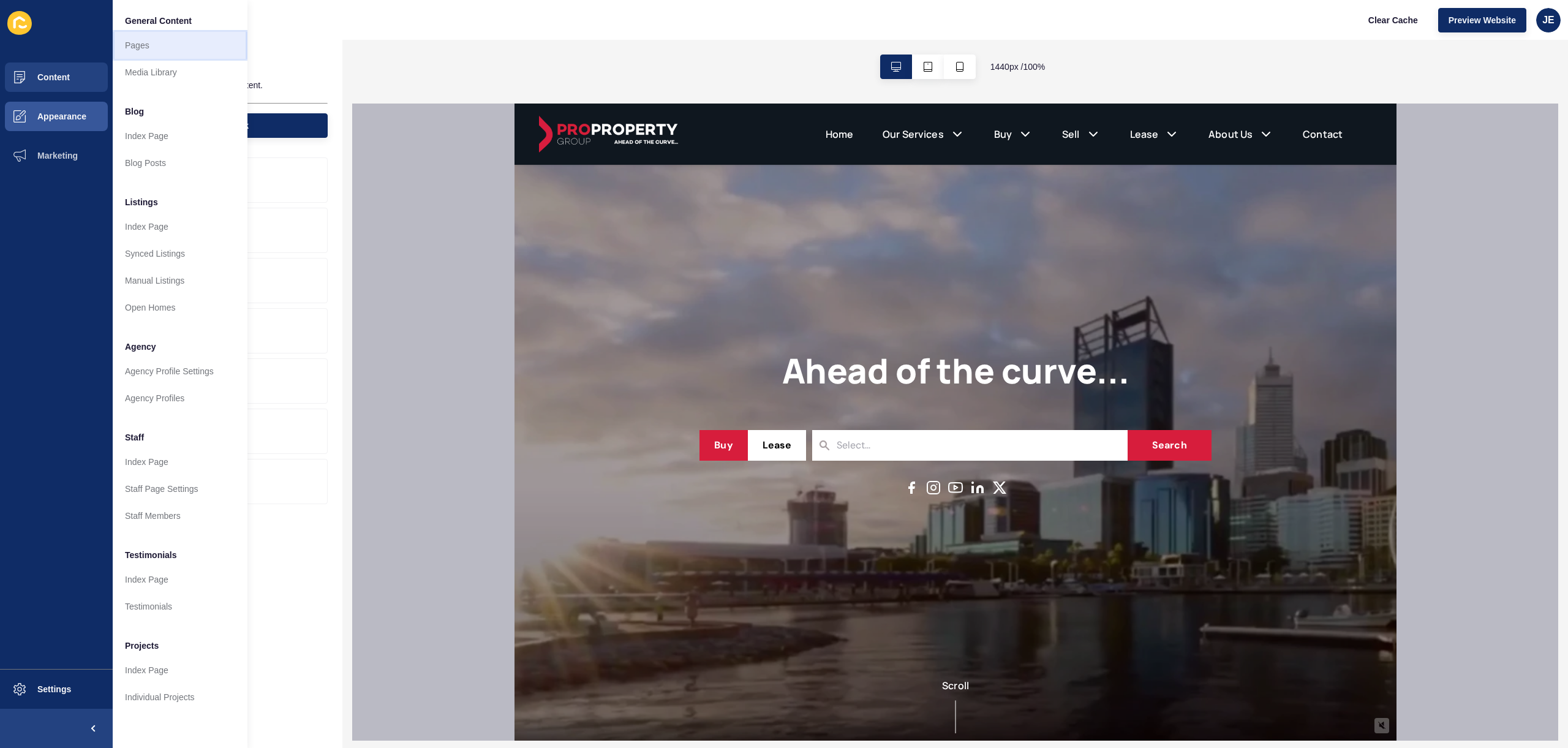
click at [159, 45] on link "Pages" at bounding box center [180, 45] width 135 height 27
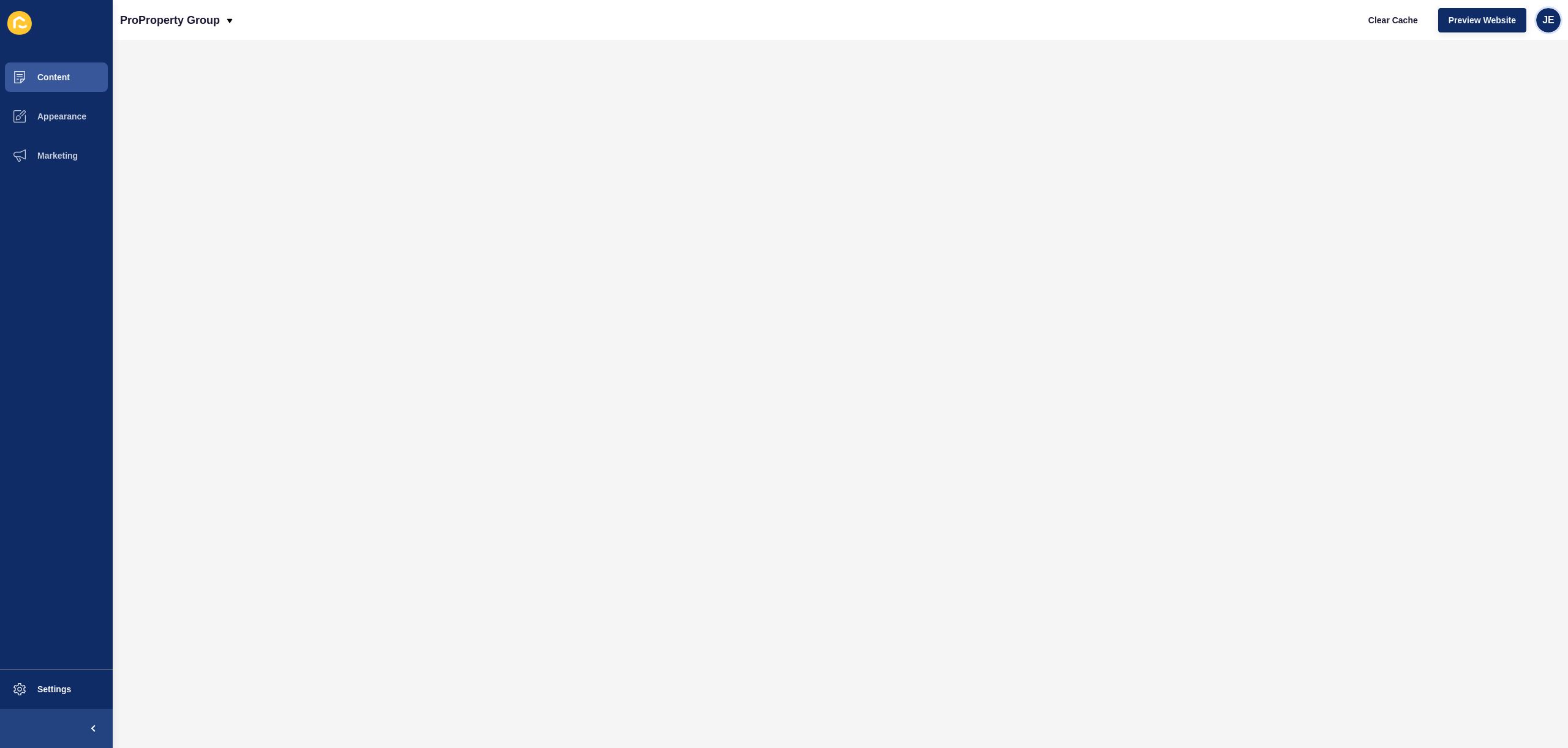
click at [1543, 27] on div "JE" at bounding box center [1548, 20] width 25 height 25
click at [55, 689] on span "Settings" at bounding box center [34, 689] width 73 height 10
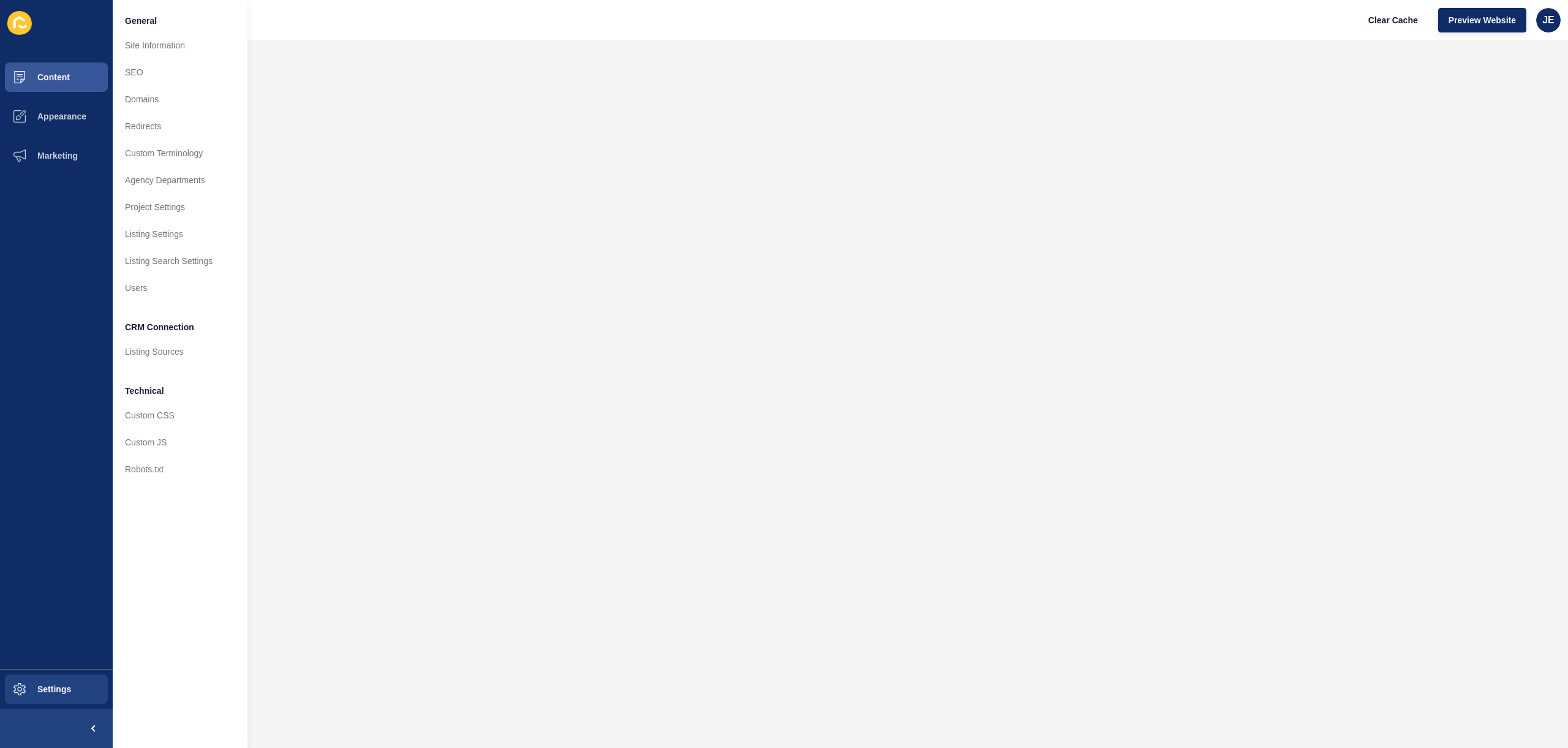
click at [346, 23] on div "ProProperty Group Clear Cache Preview Website JE" at bounding box center [840, 20] width 1455 height 40
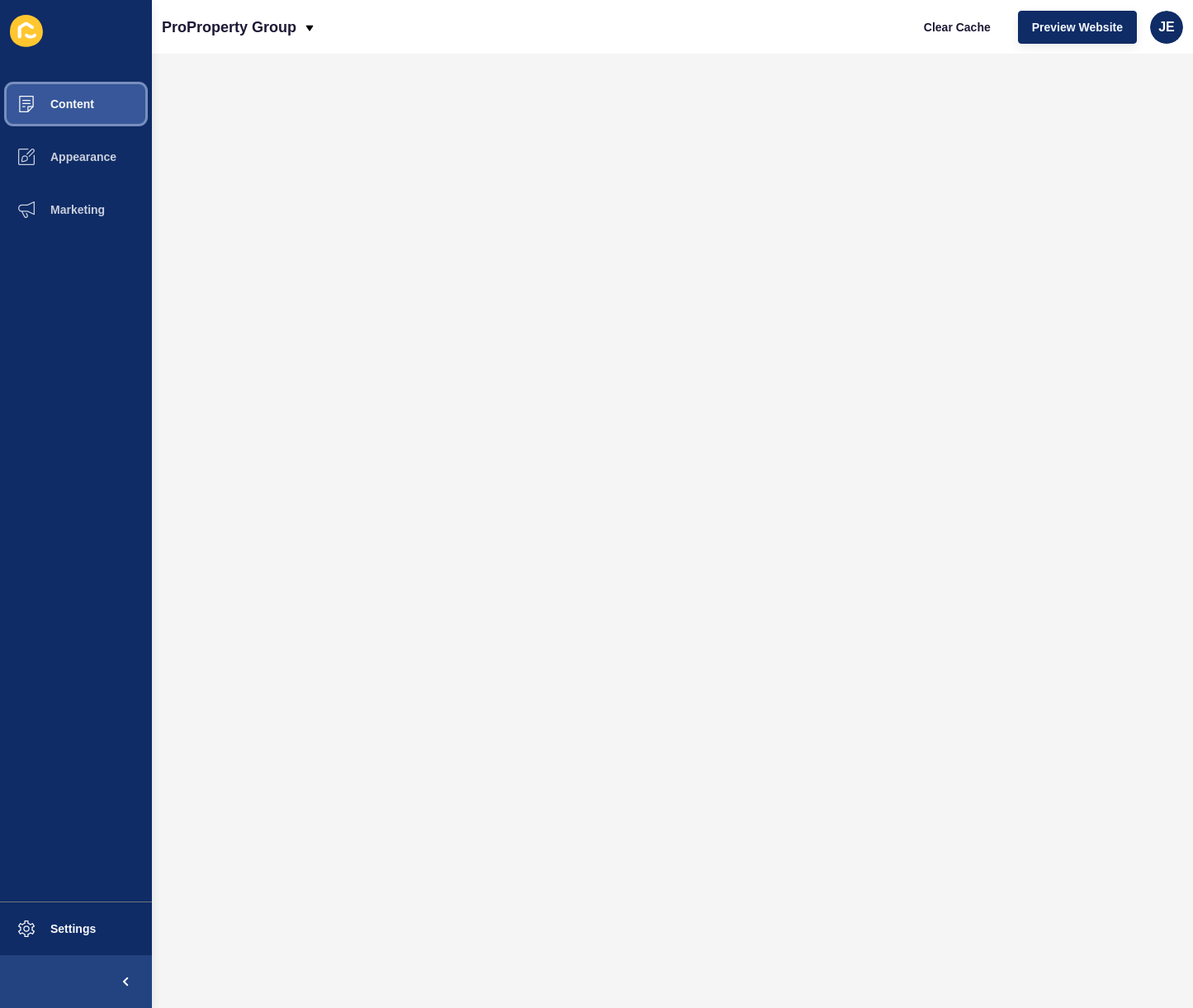
drag, startPoint x: 118, startPoint y: 87, endPoint x: 114, endPoint y: 95, distance: 8.9
click at [114, 96] on button "Content" at bounding box center [75, 103] width 152 height 53
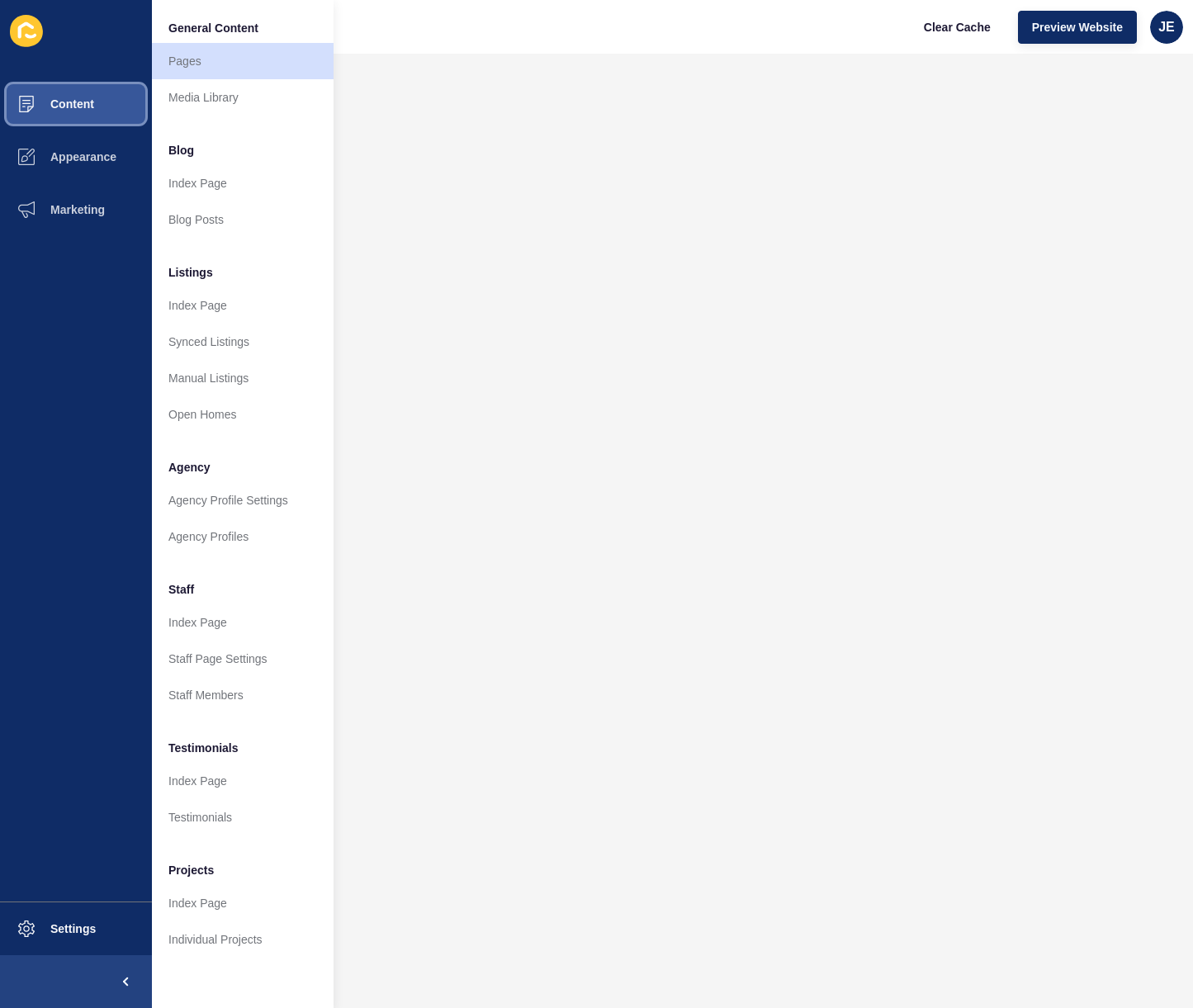
click at [114, 95] on button "Content" at bounding box center [75, 103] width 152 height 53
click at [234, 87] on link "Media Library" at bounding box center [242, 97] width 181 height 36
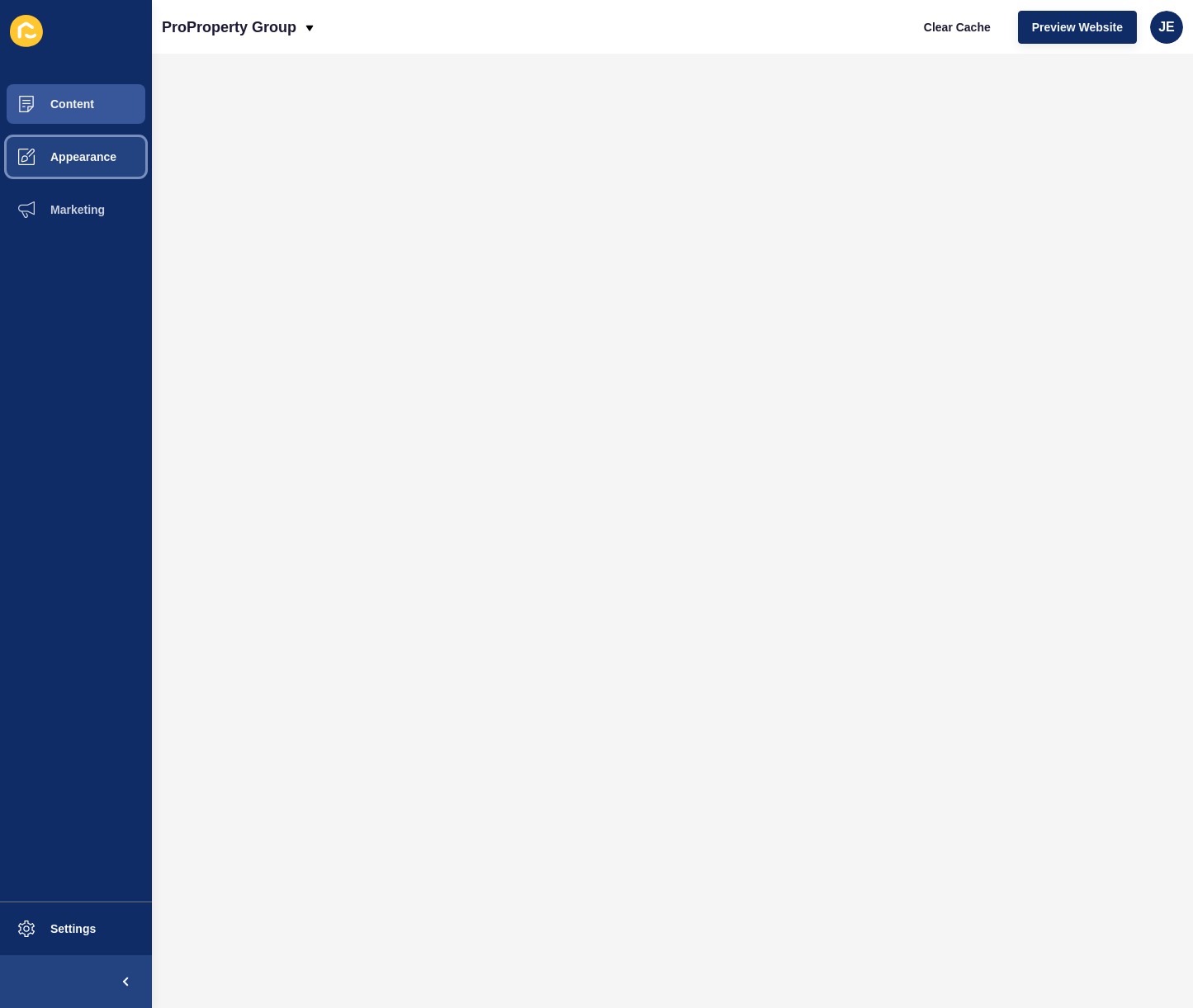
click at [67, 155] on span "Appearance" at bounding box center [57, 156] width 118 height 13
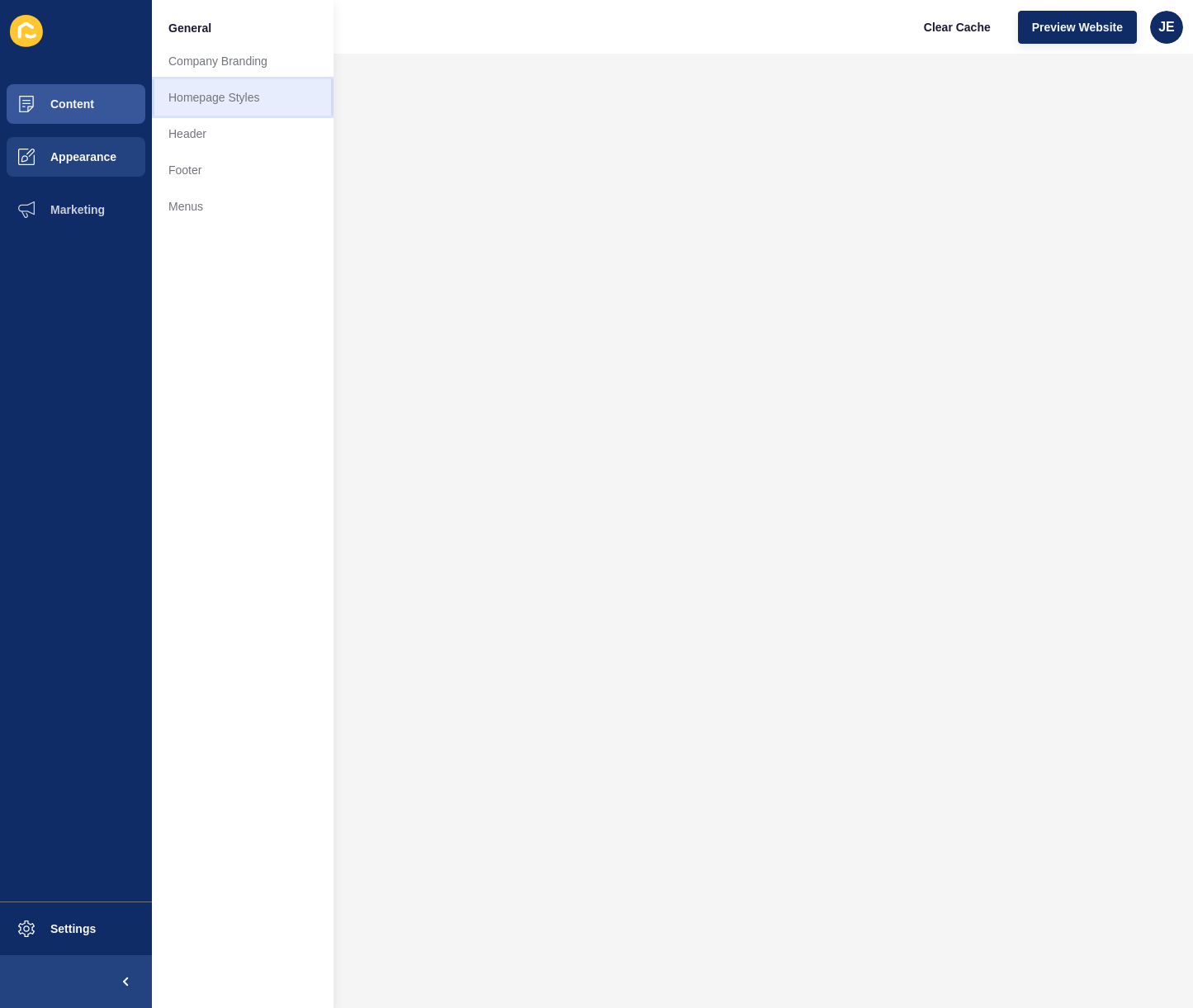
click at [193, 94] on link "Homepage Styles" at bounding box center [242, 97] width 181 height 36
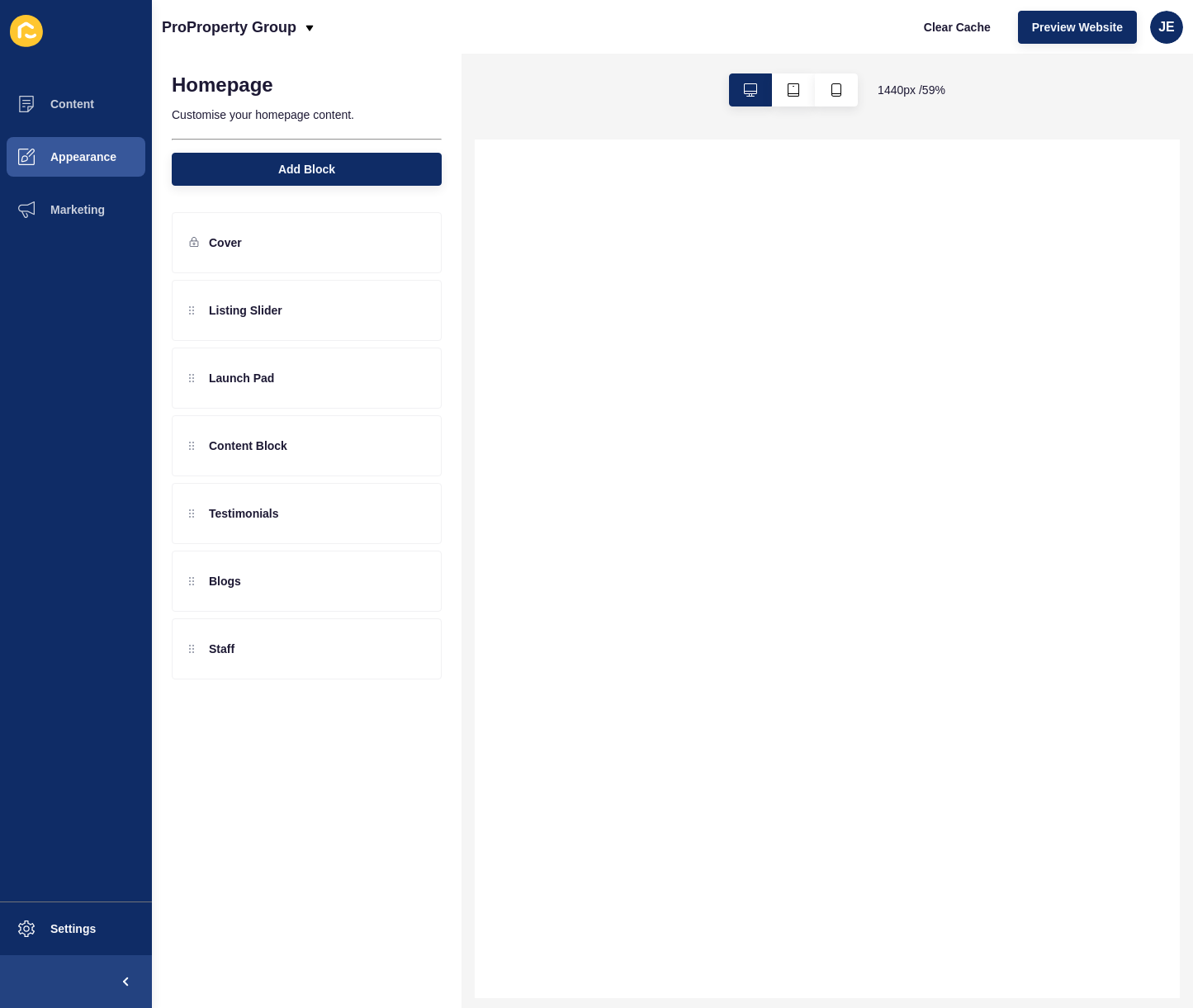
select select
